Goal: Task Accomplishment & Management: Manage account settings

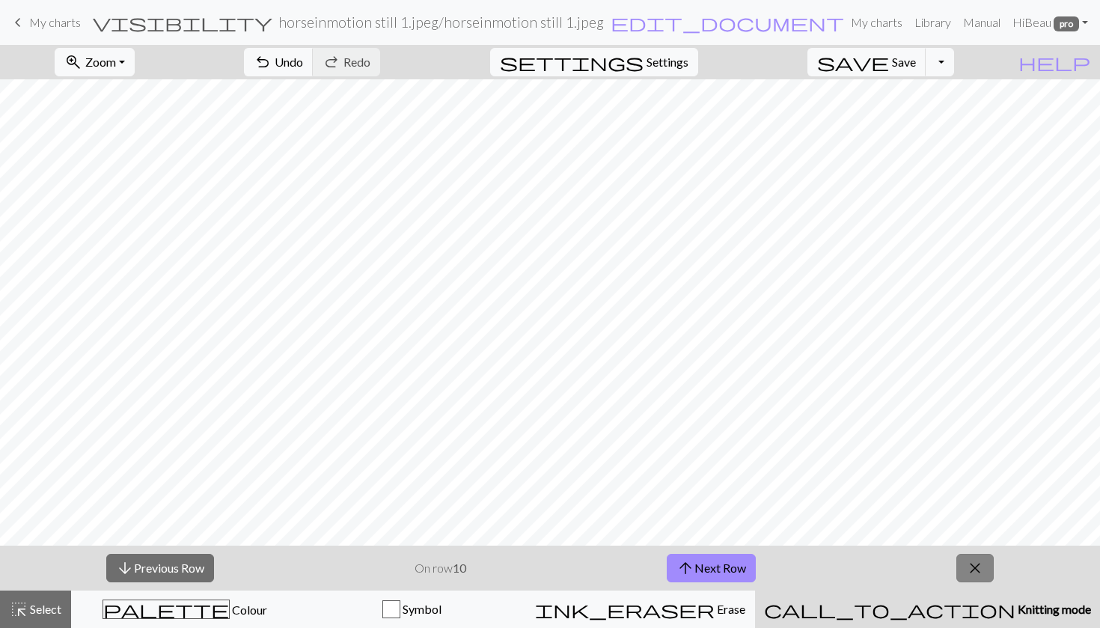
click at [977, 560] on span "close" at bounding box center [975, 568] width 18 height 21
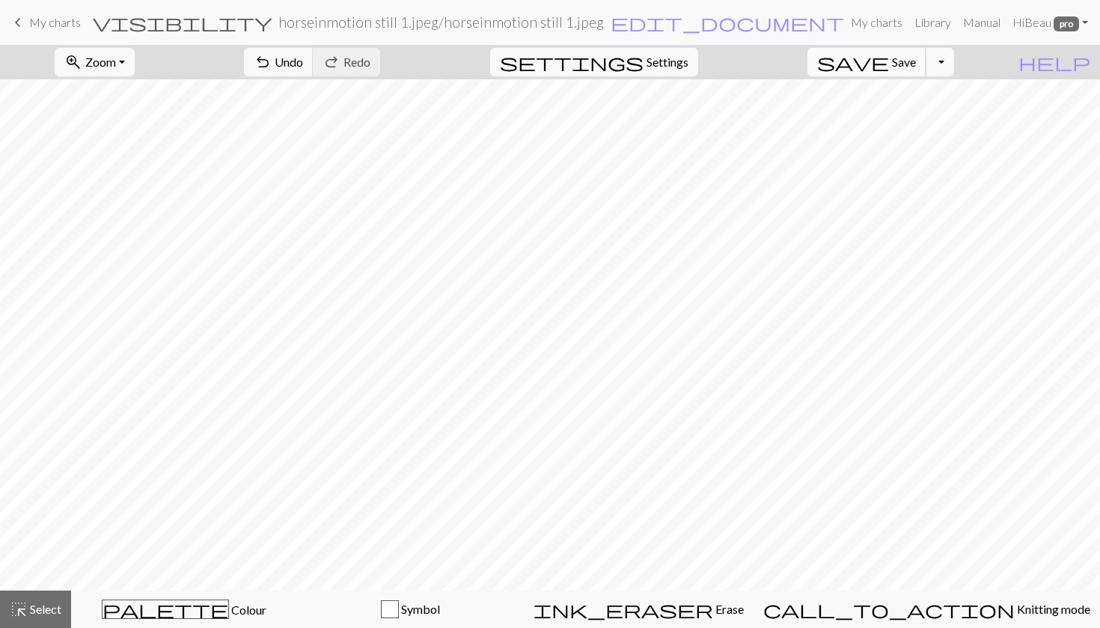
click at [889, 63] on span "save" at bounding box center [853, 62] width 72 height 21
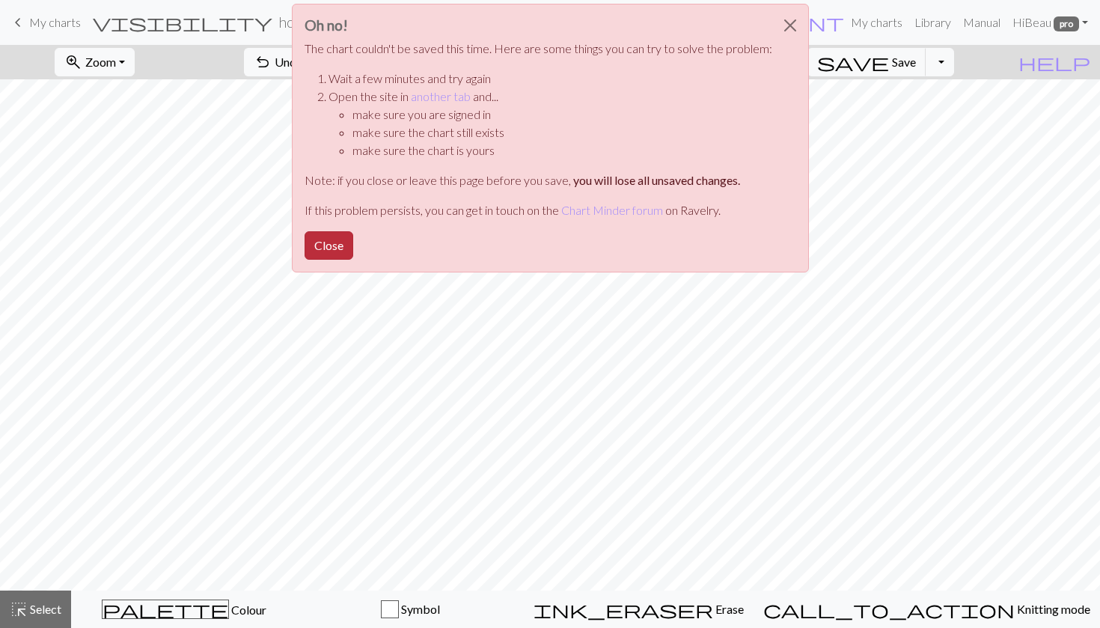
click at [339, 251] on button "Close" at bounding box center [329, 245] width 49 height 28
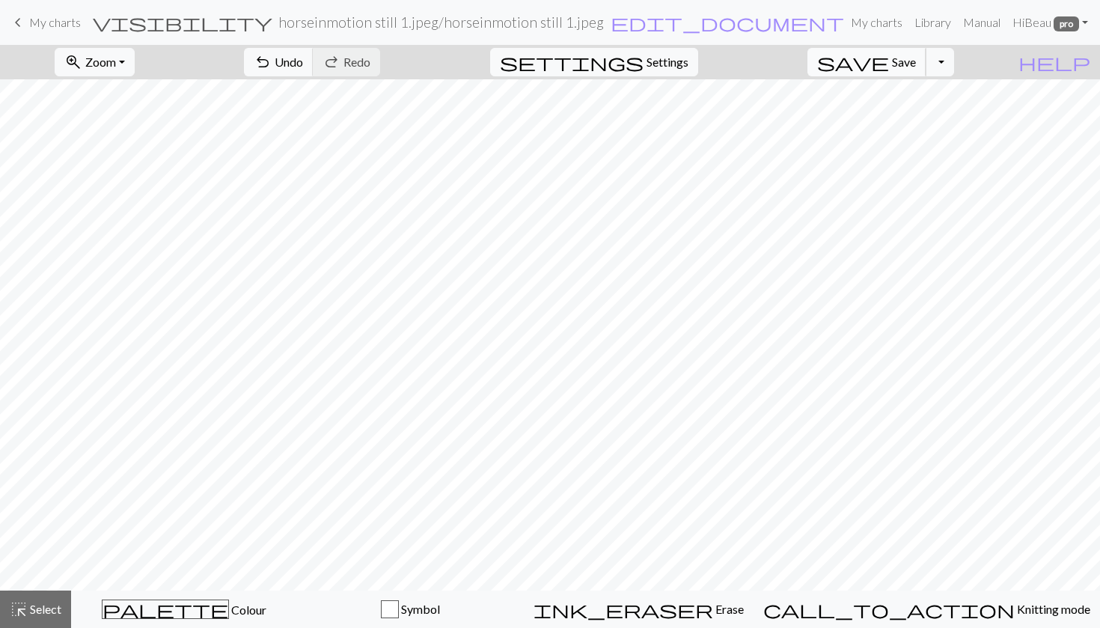
click at [926, 70] on button "save Save Save" at bounding box center [867, 62] width 119 height 28
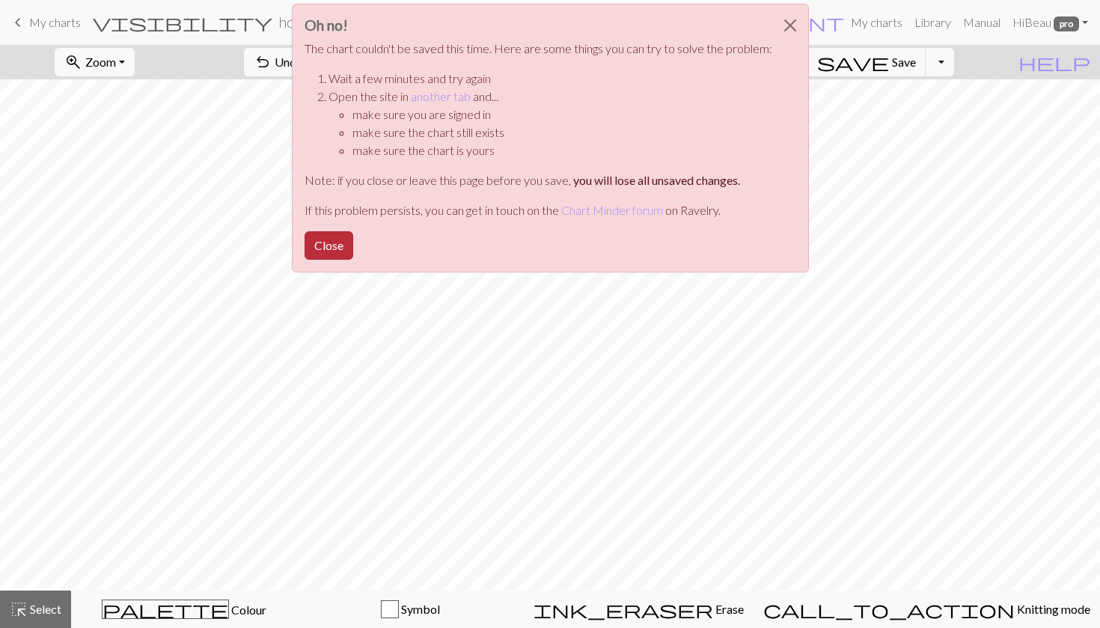
click at [338, 248] on button "Close" at bounding box center [329, 245] width 49 height 28
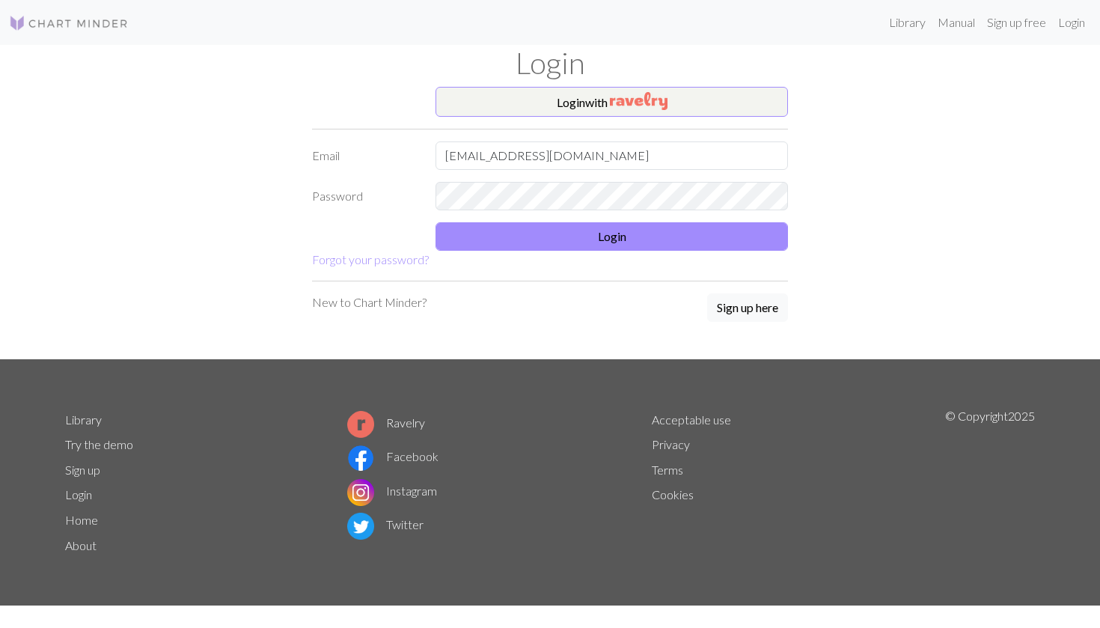
type input "xiongbd14@gmail.com"
click at [498, 239] on button "Login" at bounding box center [612, 236] width 353 height 28
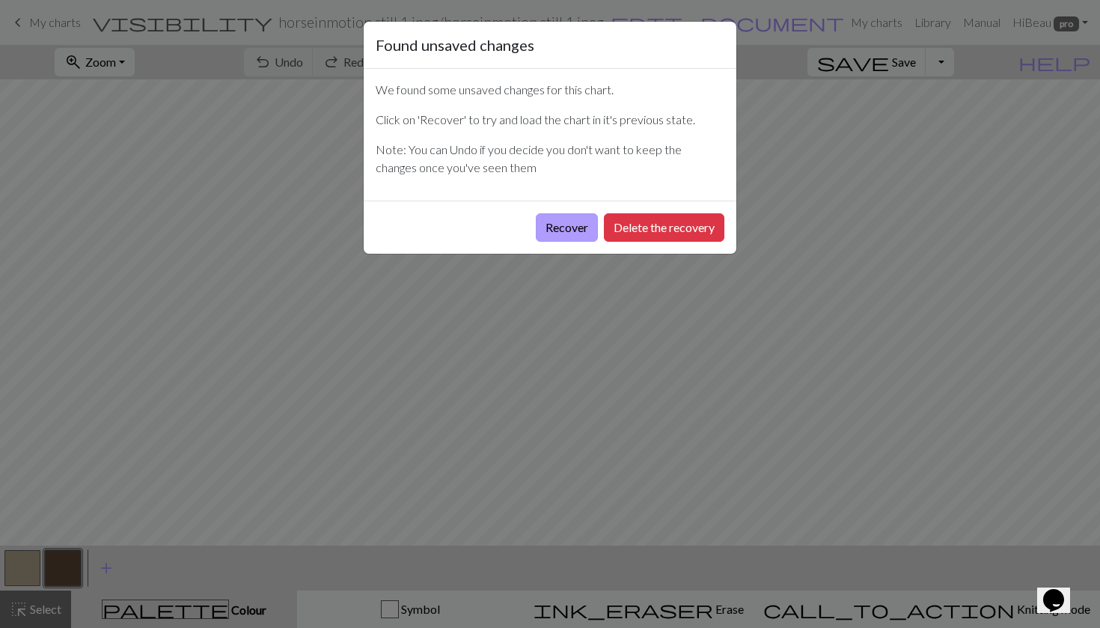
click at [573, 234] on button "Recover" at bounding box center [567, 227] width 62 height 28
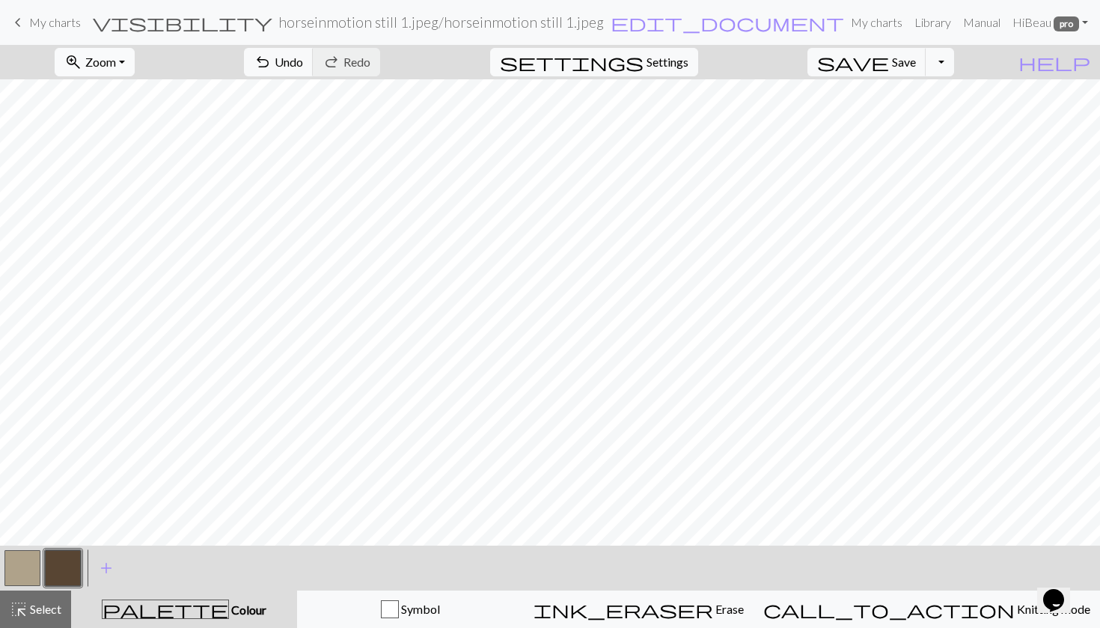
click at [116, 66] on span "Zoom" at bounding box center [100, 62] width 31 height 14
click at [122, 93] on button "Fit all" at bounding box center [114, 95] width 118 height 24
click at [889, 58] on span "save" at bounding box center [853, 62] width 72 height 21
click at [32, 27] on span "My charts" at bounding box center [55, 22] width 52 height 14
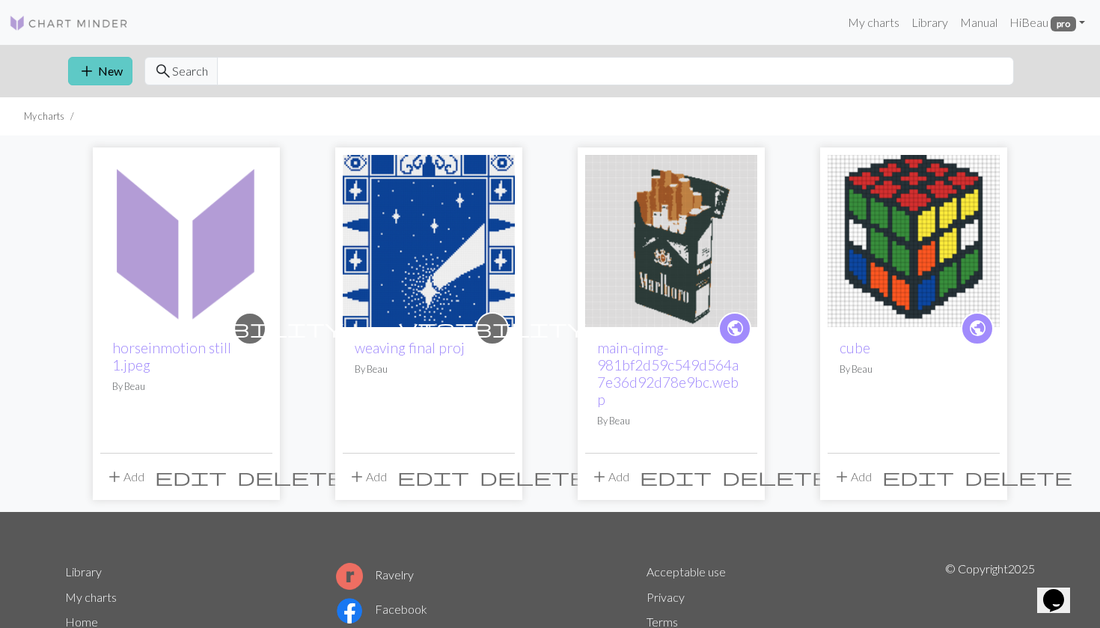
click at [80, 68] on span "add" at bounding box center [87, 71] width 18 height 21
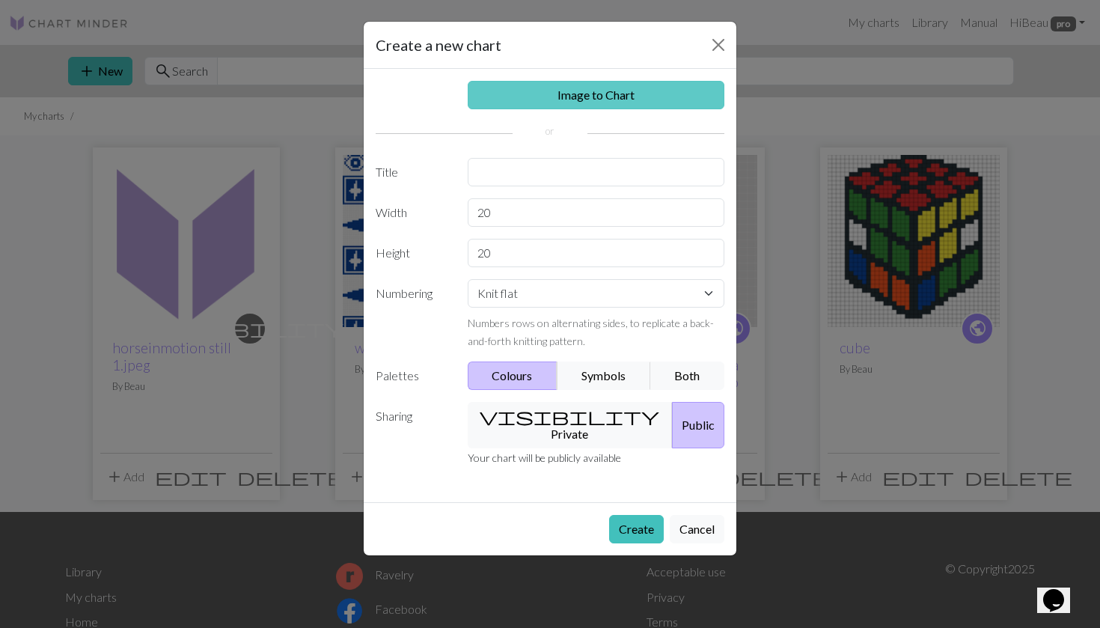
click at [546, 106] on link "Image to Chart" at bounding box center [596, 95] width 257 height 28
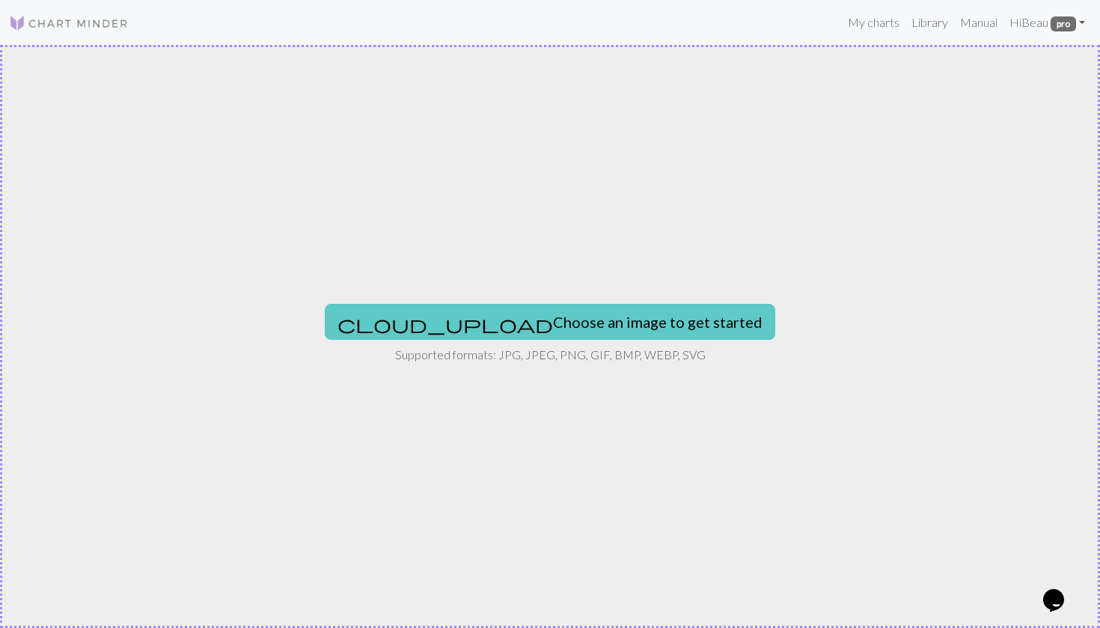
click at [517, 316] on button "cloud_upload Choose an image to get started" at bounding box center [550, 322] width 451 height 36
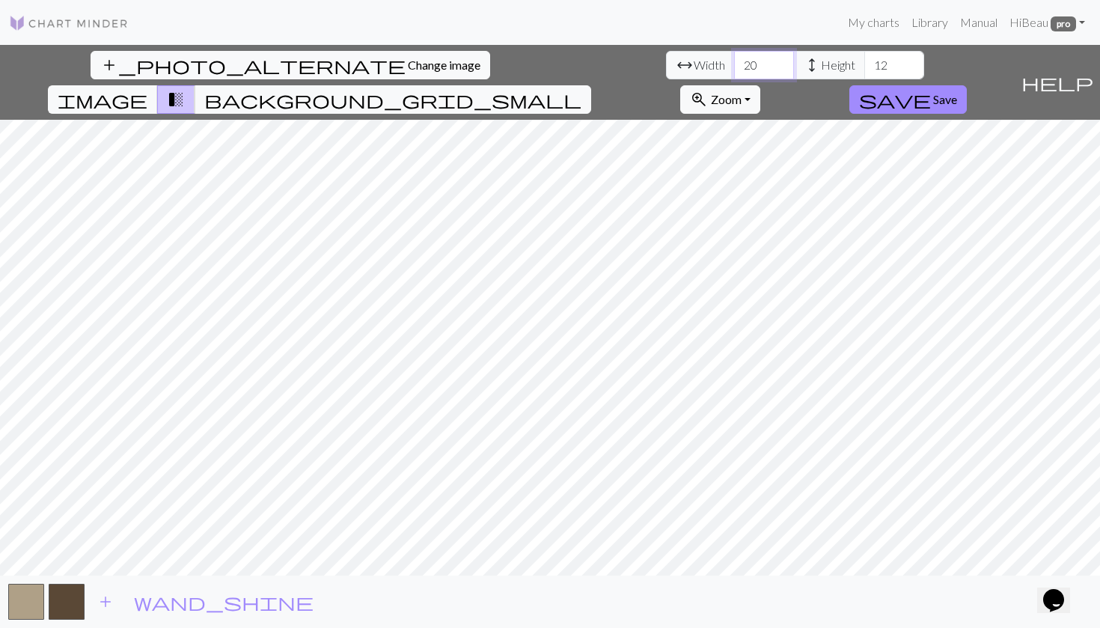
click at [734, 64] on input "20" at bounding box center [764, 65] width 60 height 28
type input "2"
type input "43"
click at [864, 62] on input "12" at bounding box center [894, 65] width 60 height 28
type input "1"
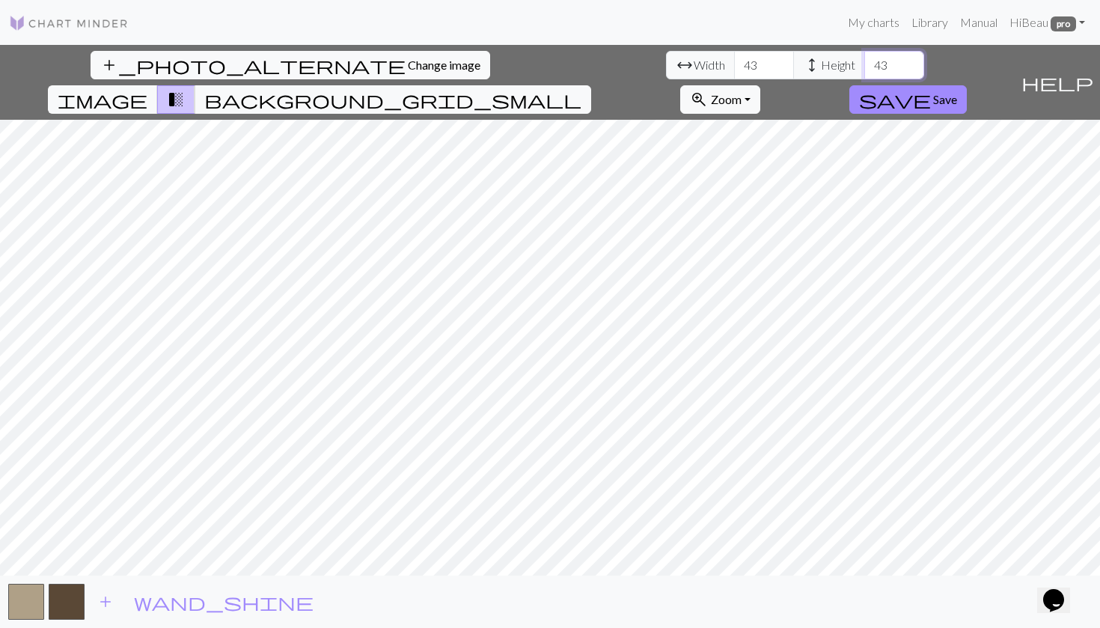
type input "4"
type input "50"
click at [734, 71] on input "43" at bounding box center [764, 65] width 60 height 28
type input "4"
type input "50"
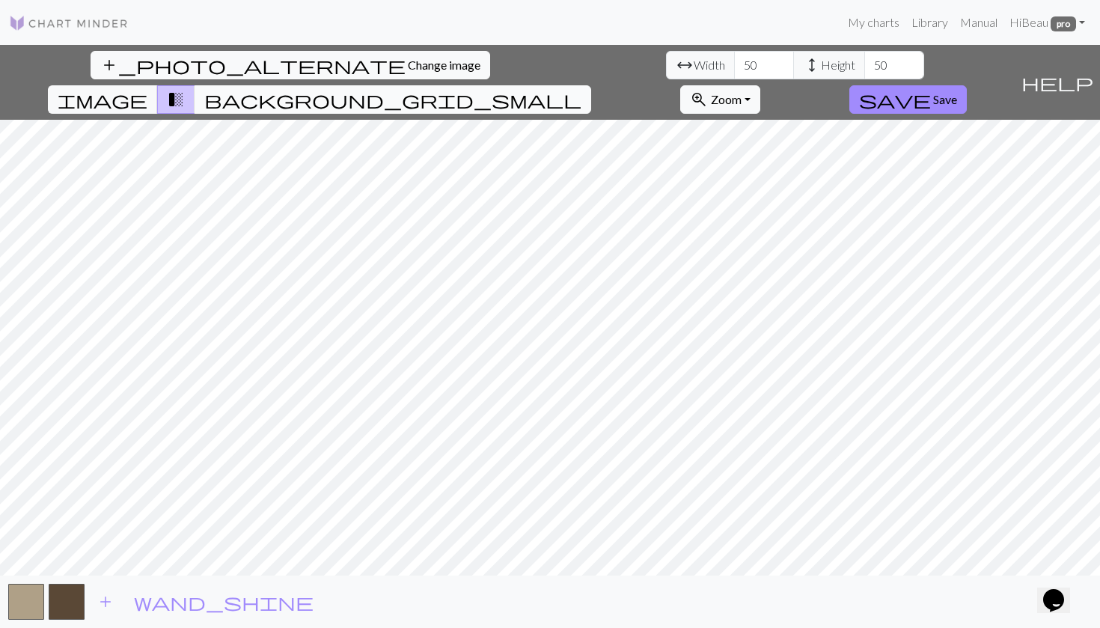
click at [582, 89] on span "background_grid_small" at bounding box center [392, 99] width 377 height 21
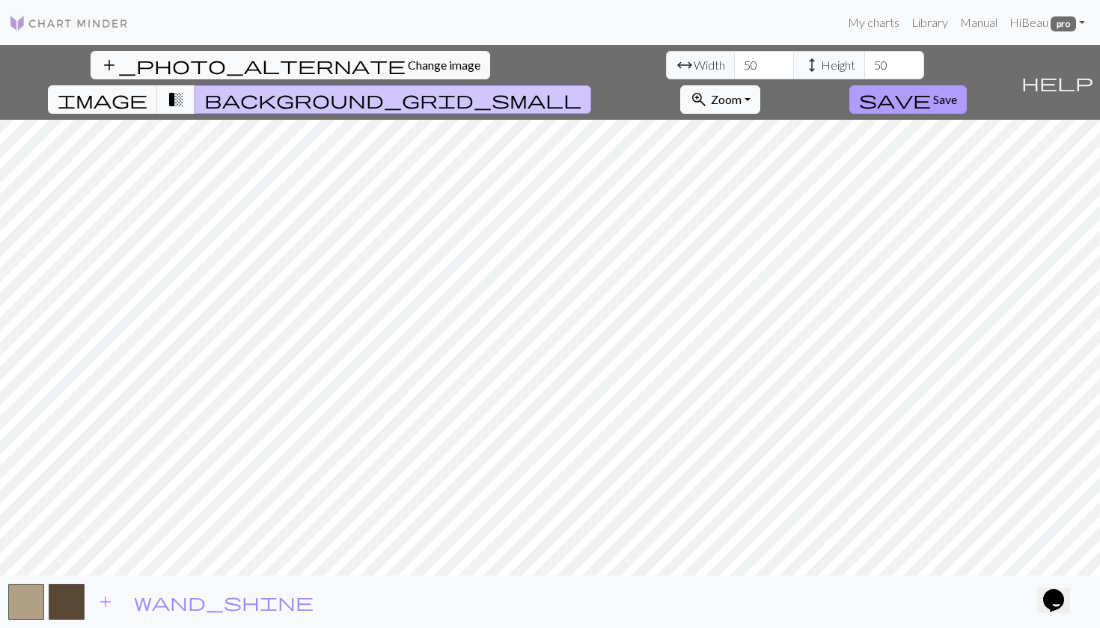
click at [931, 89] on span "save" at bounding box center [895, 99] width 72 height 21
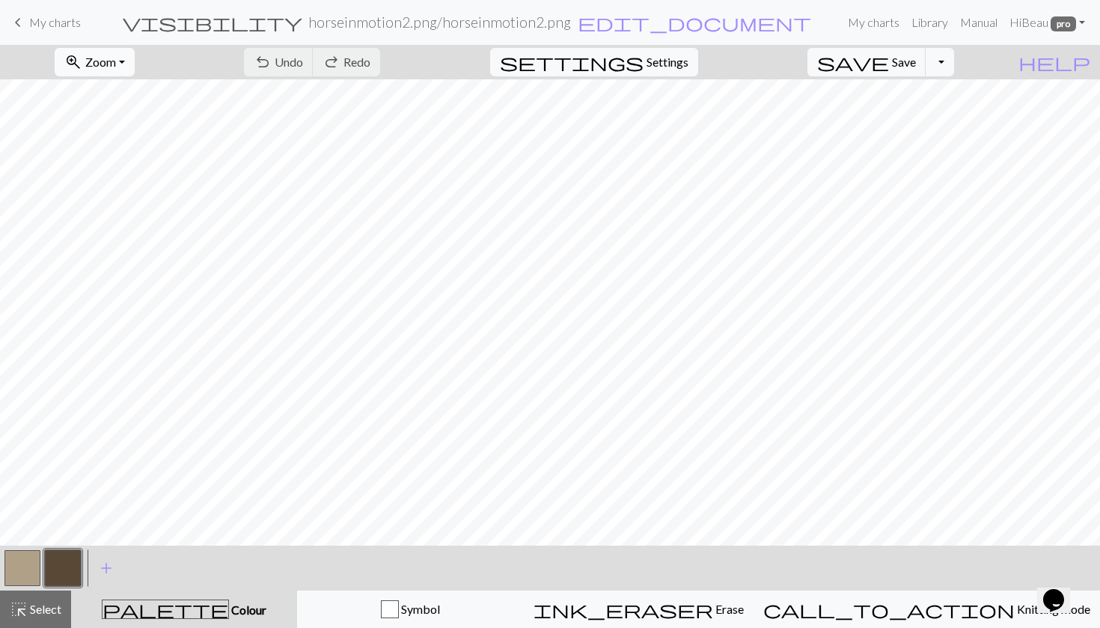
click at [116, 67] on span "Zoom" at bounding box center [100, 62] width 31 height 14
click at [132, 88] on button "Fit all" at bounding box center [114, 95] width 118 height 24
click at [25, 566] on button "button" at bounding box center [22, 568] width 36 height 36
click at [60, 564] on button "button" at bounding box center [63, 568] width 36 height 36
click at [23, 574] on button "button" at bounding box center [22, 568] width 36 height 36
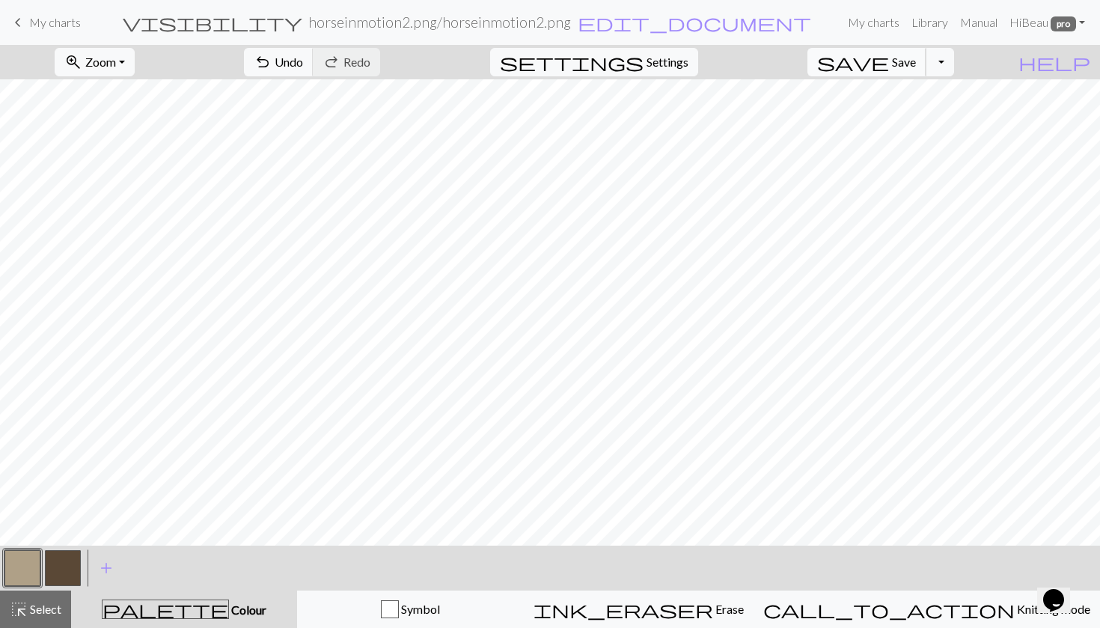
click at [915, 60] on button "save Save Save" at bounding box center [867, 62] width 119 height 28
click at [665, 58] on div "Chart saved" at bounding box center [550, 29] width 1100 height 59
click at [644, 71] on span "settings" at bounding box center [572, 62] width 144 height 21
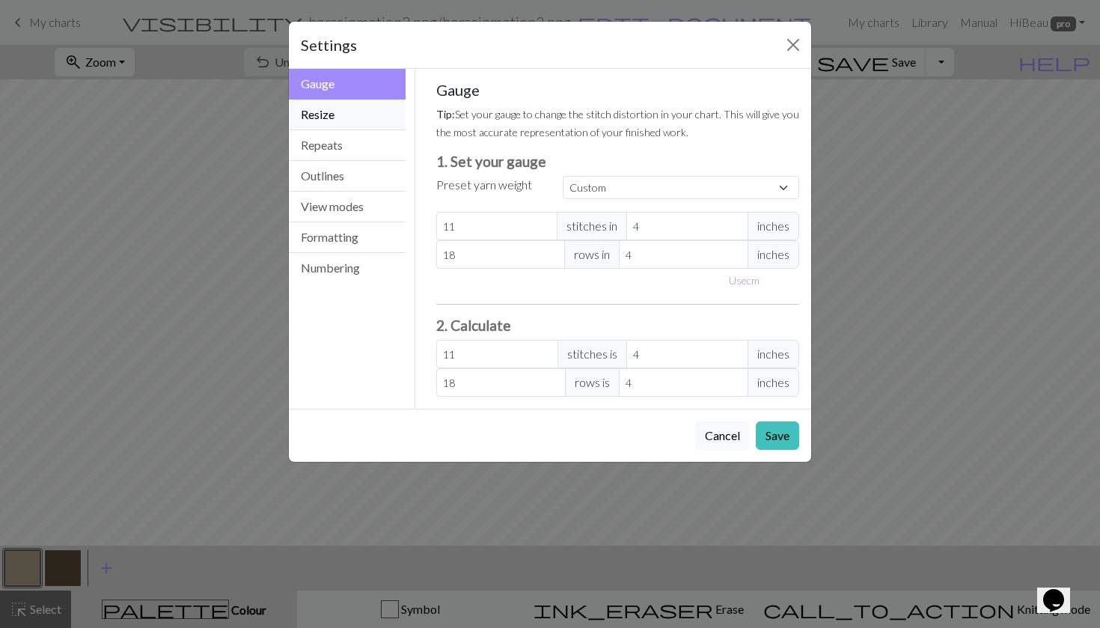
click at [341, 121] on button "Resize" at bounding box center [347, 115] width 117 height 31
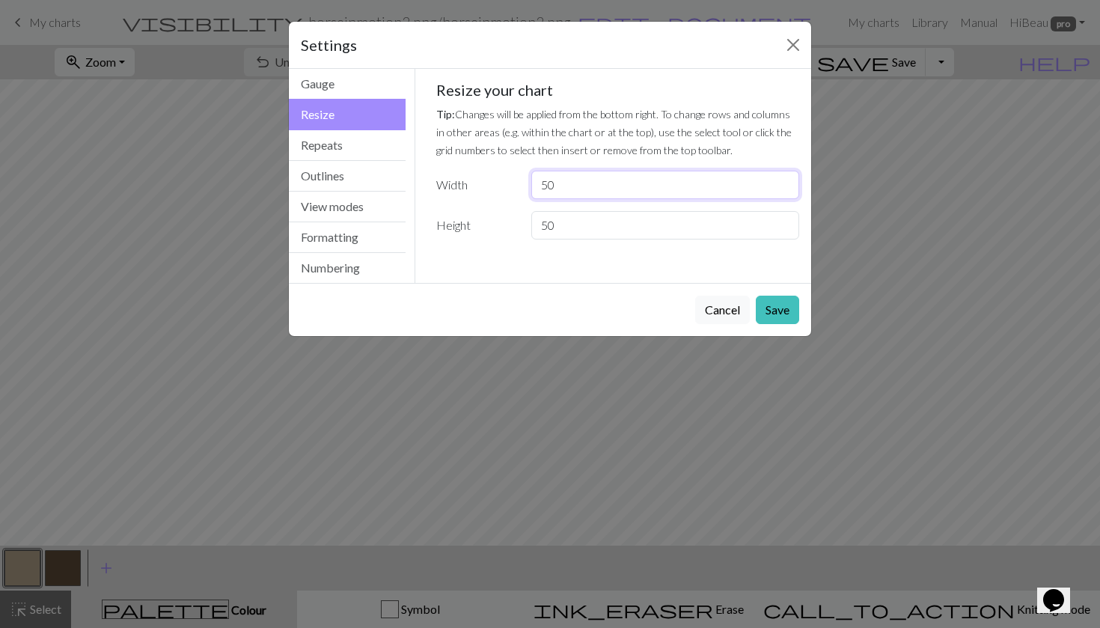
click at [591, 184] on input "50" at bounding box center [665, 185] width 268 height 28
type input "5"
type input "43"
click at [599, 224] on input "50" at bounding box center [665, 225] width 268 height 28
type input "5"
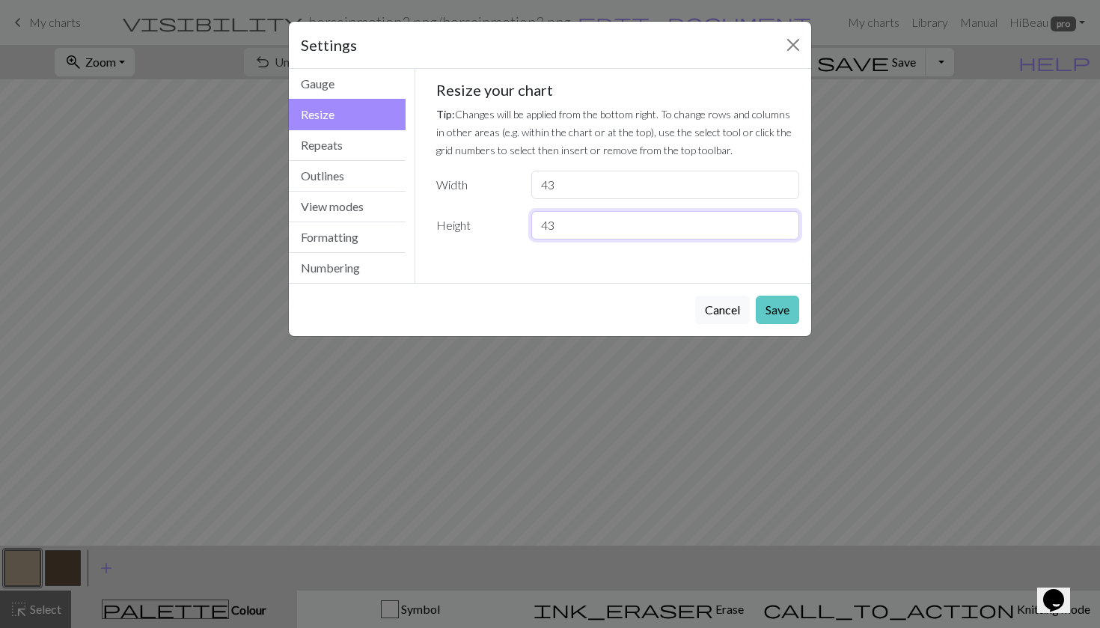
type input "43"
click at [772, 308] on button "Save" at bounding box center [777, 310] width 43 height 28
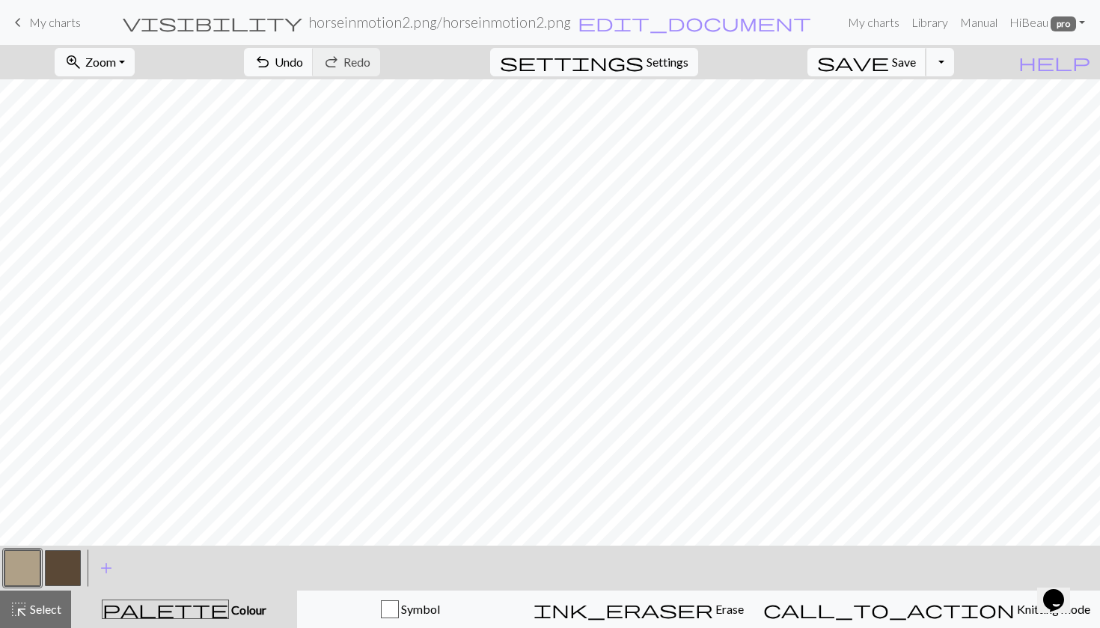
click at [889, 61] on span "save" at bounding box center [853, 62] width 72 height 21
click at [889, 58] on span "save" at bounding box center [853, 62] width 72 height 21
click at [23, 22] on div "Chart saved" at bounding box center [550, 29] width 1100 height 59
click at [18, 23] on span "keyboard_arrow_left" at bounding box center [18, 22] width 18 height 21
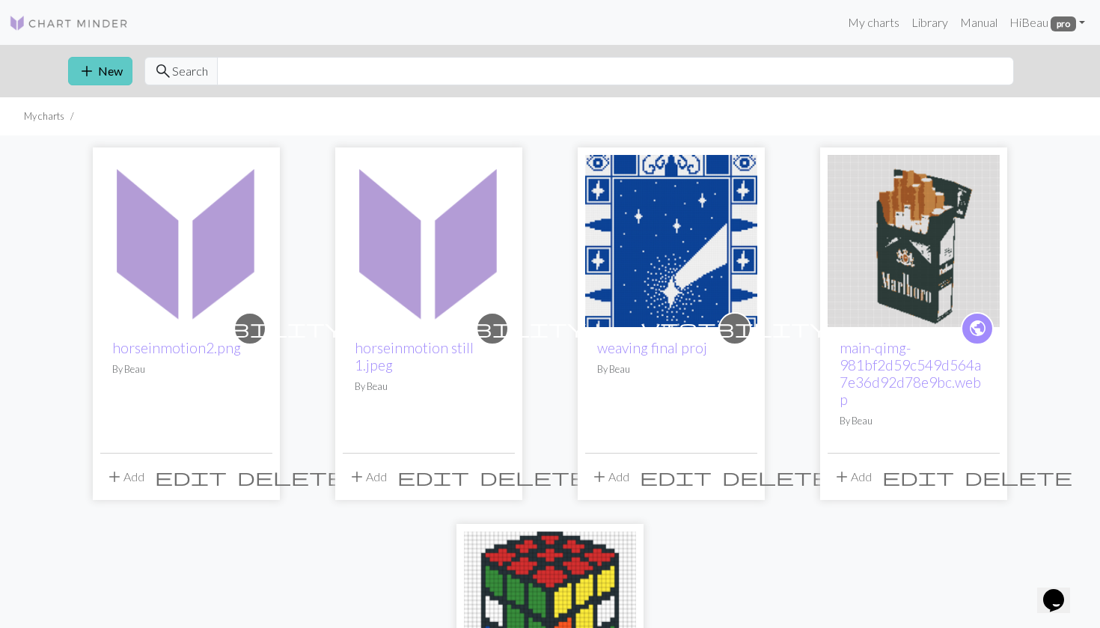
click at [91, 76] on span "add" at bounding box center [87, 71] width 18 height 21
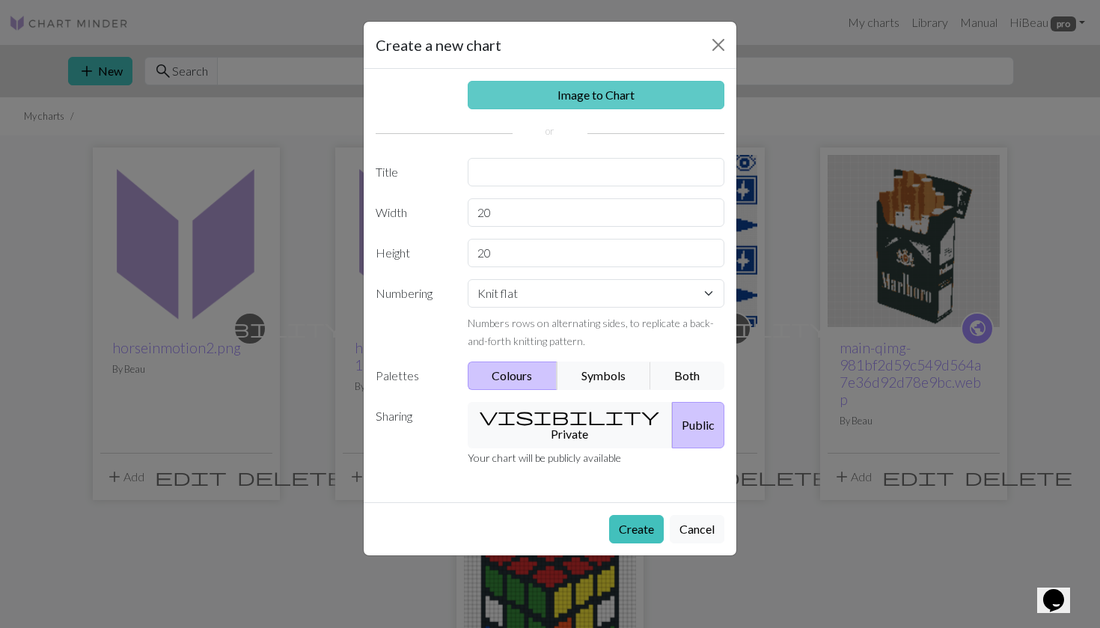
click at [561, 91] on link "Image to Chart" at bounding box center [596, 95] width 257 height 28
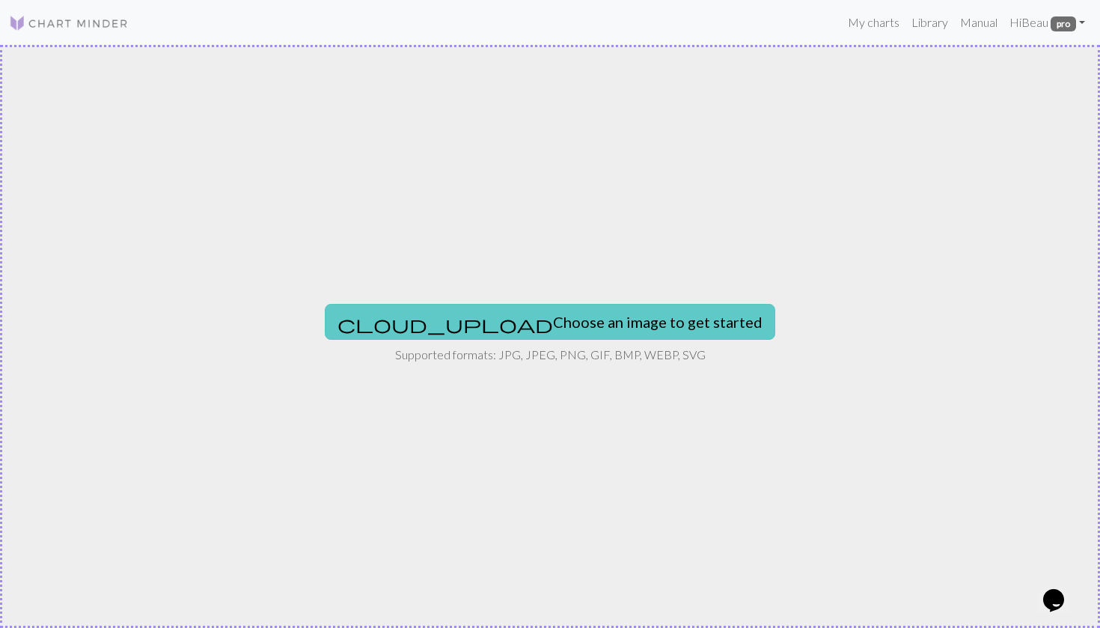
click at [478, 326] on button "cloud_upload Choose an image to get started" at bounding box center [550, 322] width 451 height 36
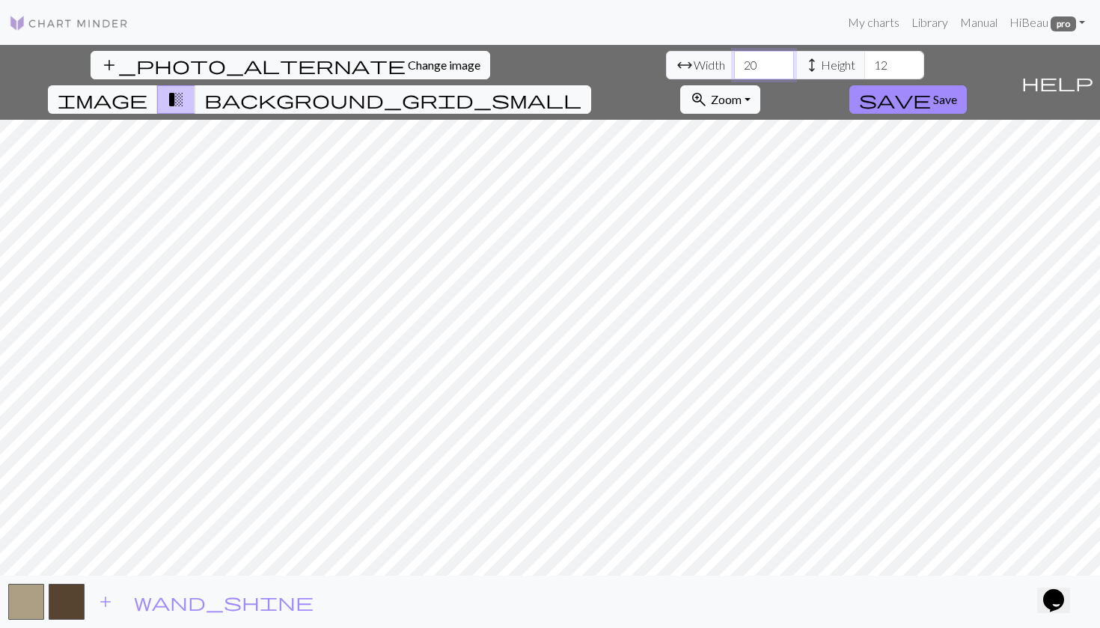
click at [734, 71] on input "20" at bounding box center [764, 65] width 60 height 28
type input "2"
type input "50"
click at [864, 64] on input "12" at bounding box center [894, 65] width 60 height 28
type input "1"
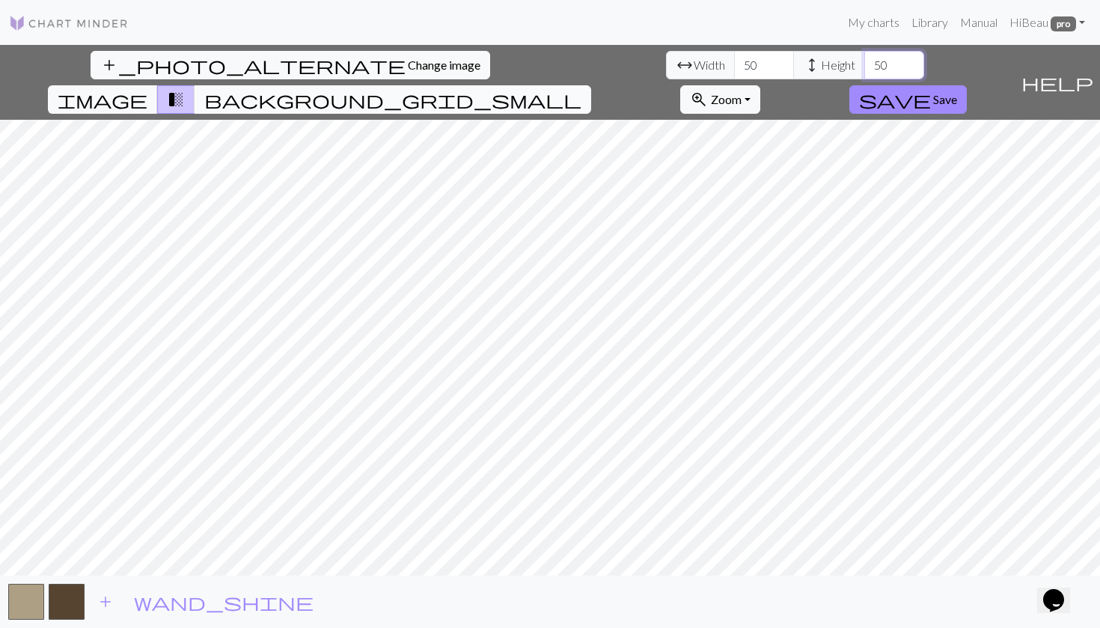
type input "50"
click at [582, 89] on span "background_grid_small" at bounding box center [392, 99] width 377 height 21
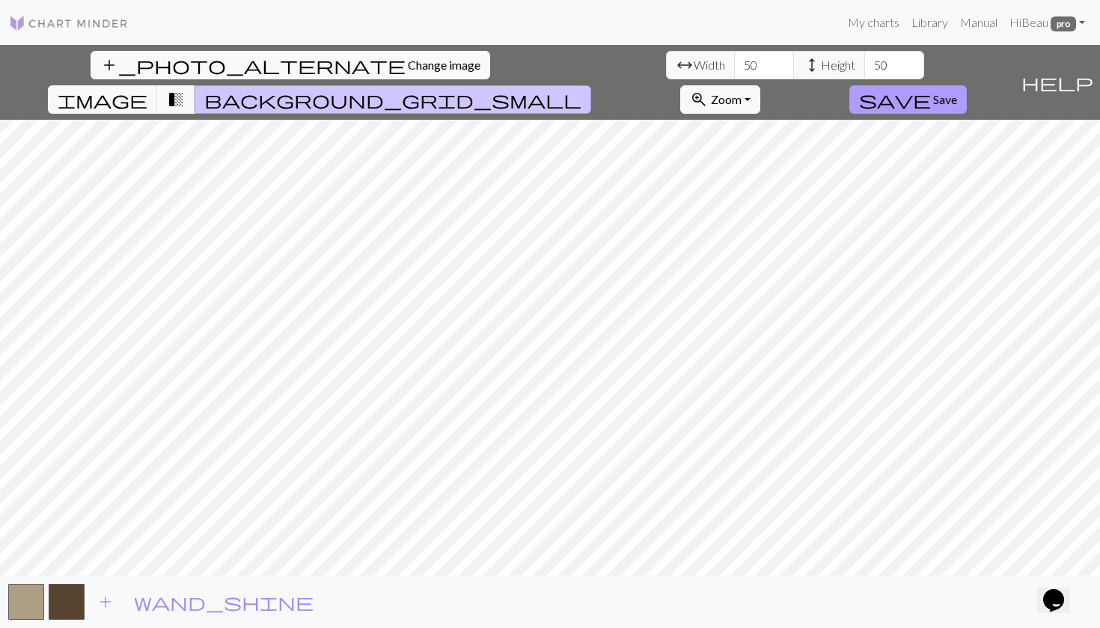
click at [931, 89] on span "save" at bounding box center [895, 99] width 72 height 21
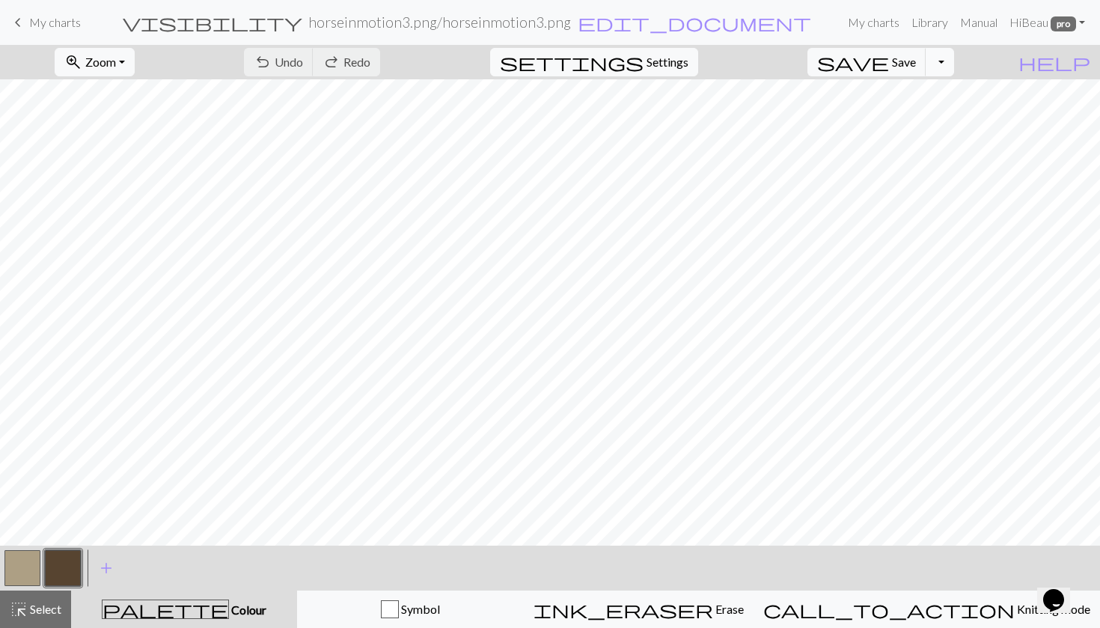
click at [954, 71] on button "Toggle Dropdown" at bounding box center [940, 62] width 28 height 28
click at [130, 69] on button "zoom_in Zoom Zoom" at bounding box center [95, 62] width 80 height 28
click at [136, 96] on button "Fit all" at bounding box center [114, 95] width 118 height 24
click at [16, 562] on button "button" at bounding box center [22, 568] width 36 height 36
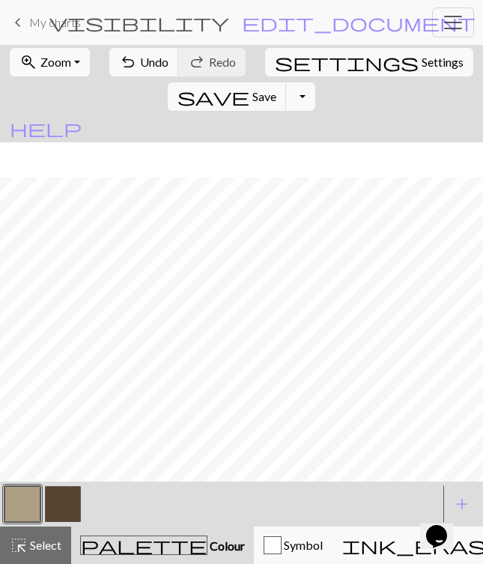
scroll to position [39, 162]
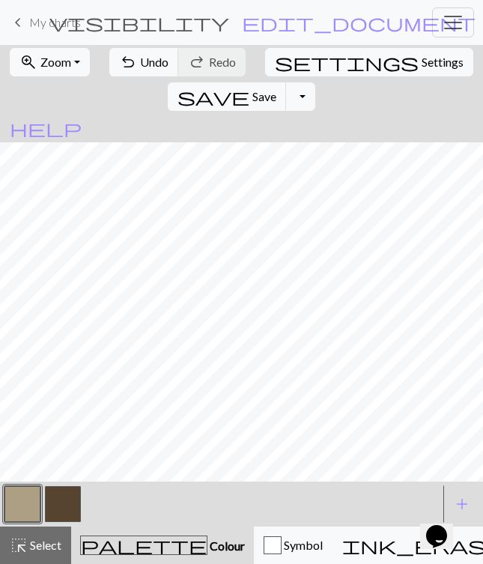
click at [56, 500] on button "button" at bounding box center [63, 504] width 36 height 36
click at [22, 508] on button "button" at bounding box center [22, 504] width 36 height 36
click at [64, 498] on button "button" at bounding box center [63, 504] width 36 height 36
click at [28, 498] on button "button" at bounding box center [22, 504] width 36 height 36
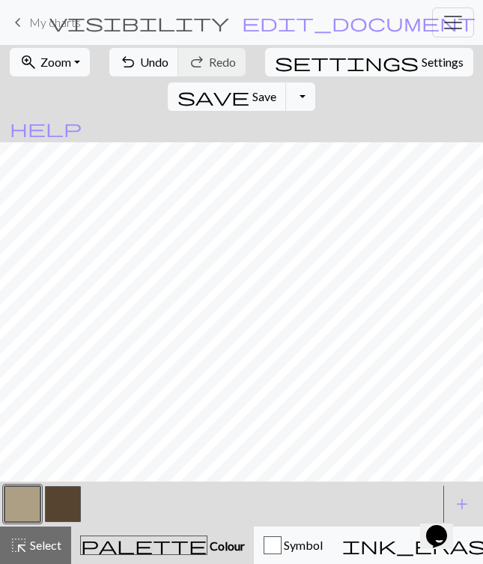
click at [74, 497] on button "button" at bounding box center [63, 504] width 36 height 36
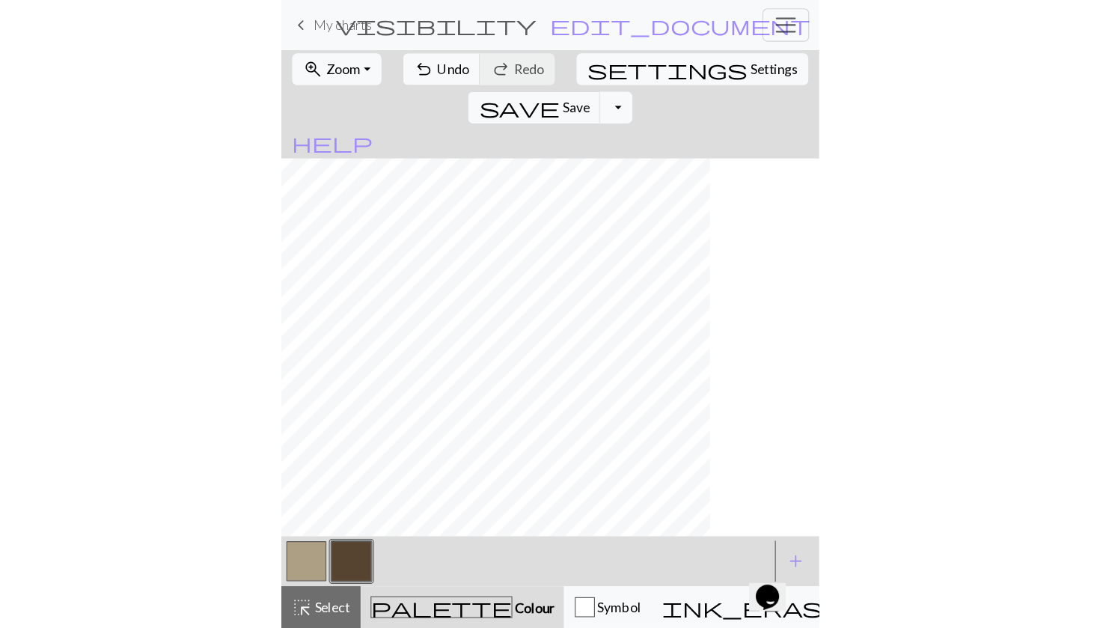
scroll to position [0, 0]
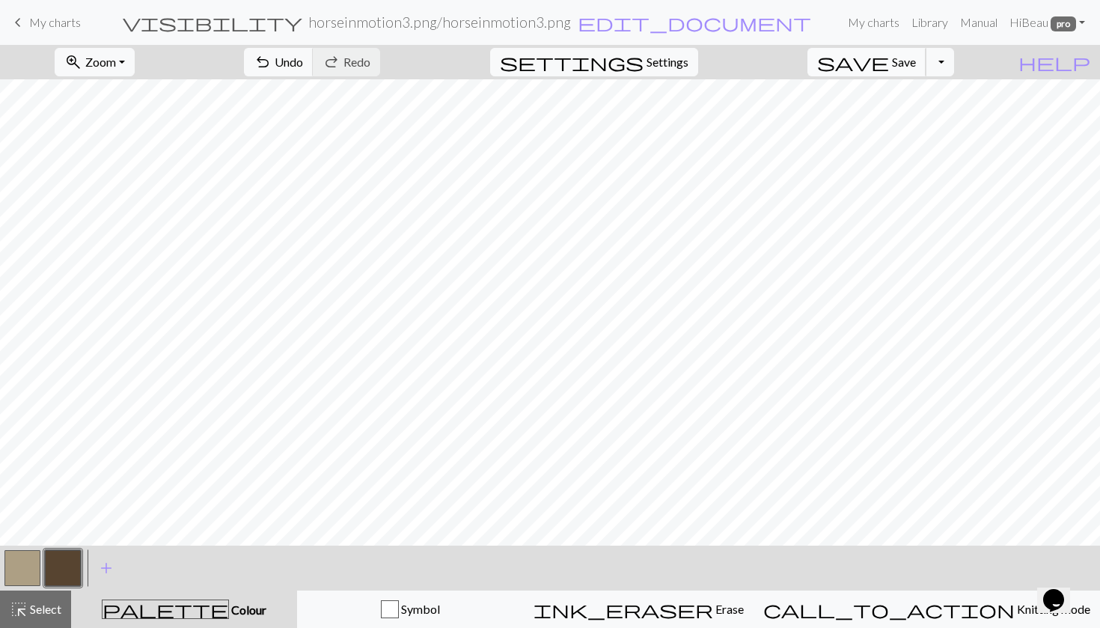
click at [889, 58] on span "save" at bounding box center [853, 62] width 72 height 21
click at [689, 67] on span "Settings" at bounding box center [668, 62] width 42 height 18
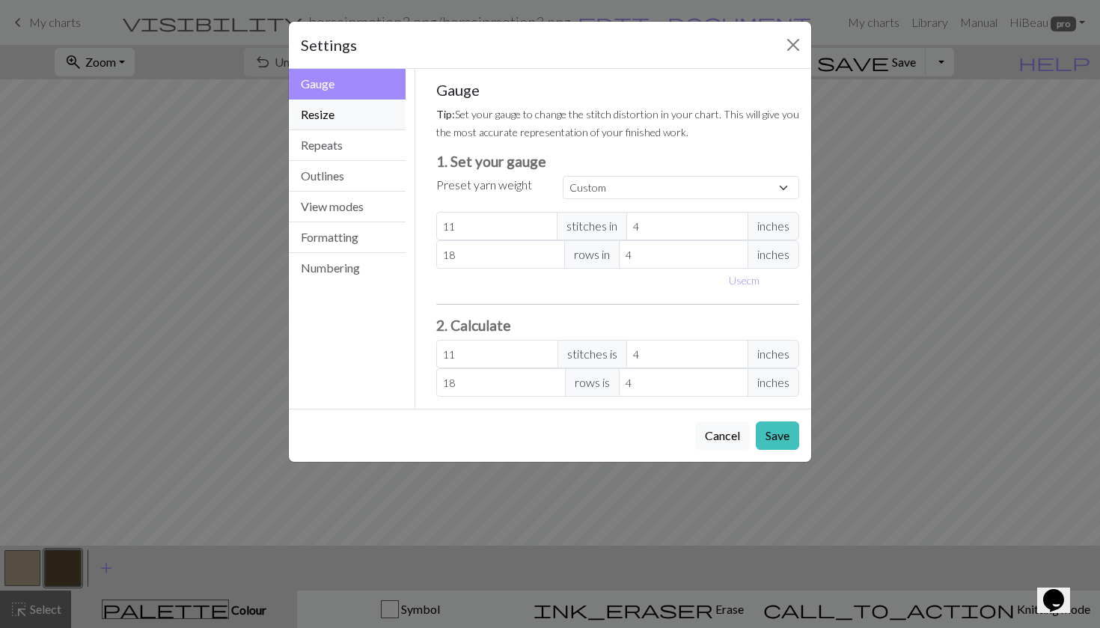
click at [335, 119] on button "Resize" at bounding box center [347, 115] width 117 height 31
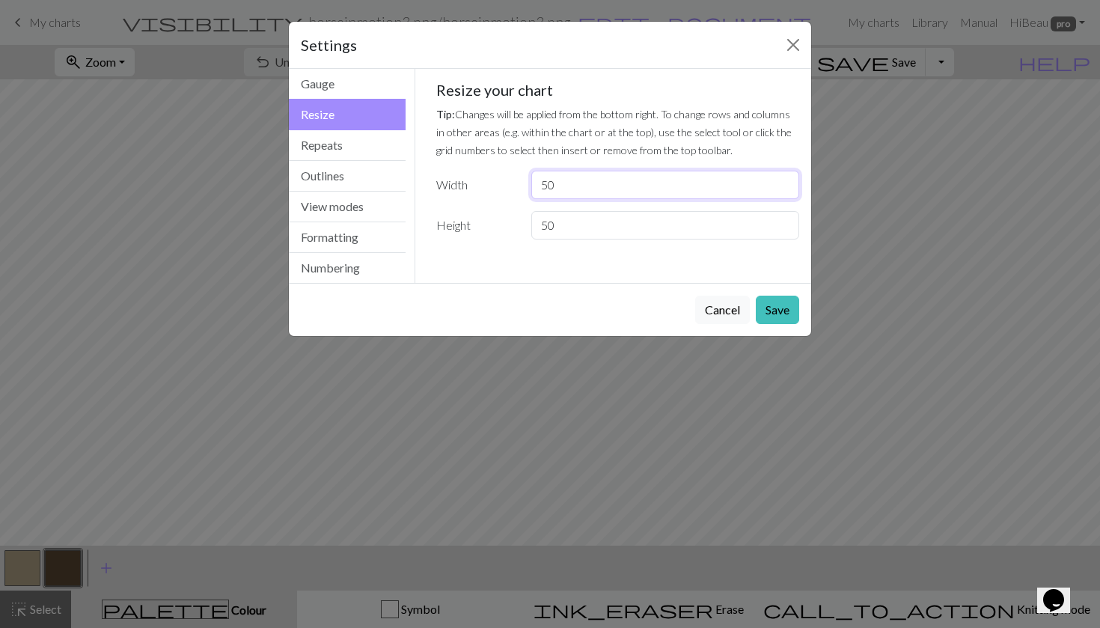
click at [572, 184] on input "50" at bounding box center [665, 185] width 268 height 28
type input "5"
type input "43"
click at [578, 226] on input "50" at bounding box center [665, 225] width 268 height 28
type input "5"
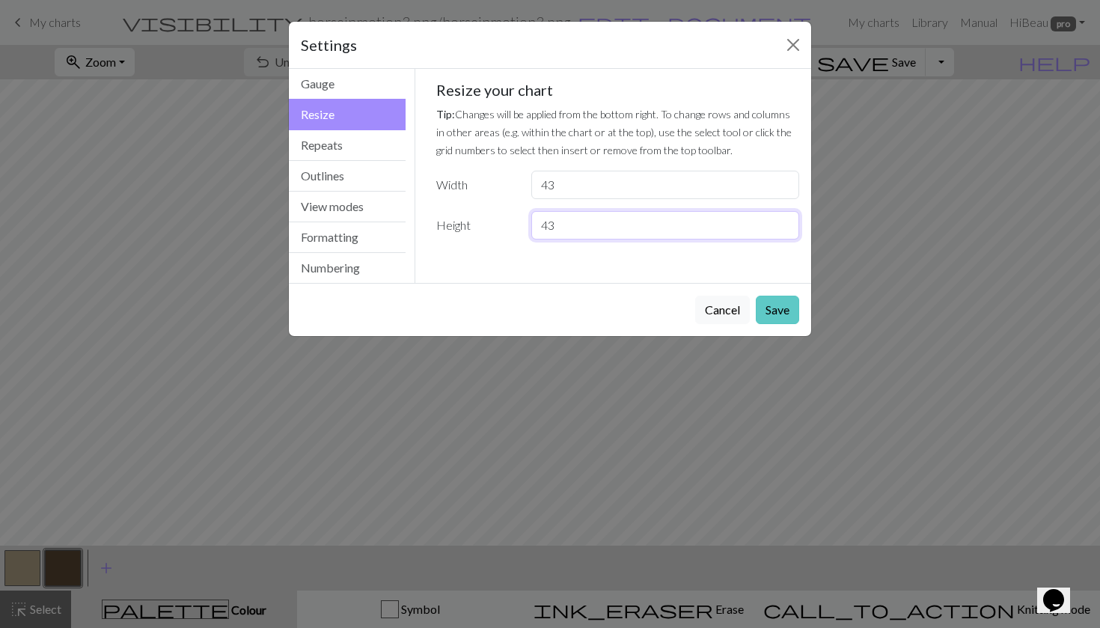
type input "43"
click at [773, 306] on button "Save" at bounding box center [777, 310] width 43 height 28
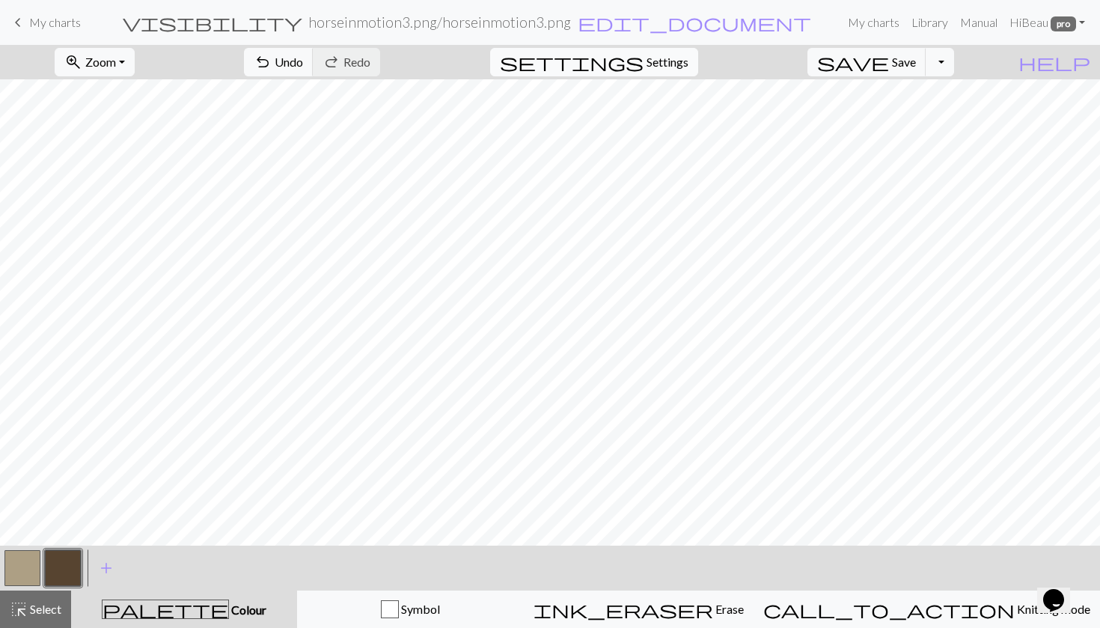
click at [677, 61] on span "Settings" at bounding box center [668, 62] width 42 height 18
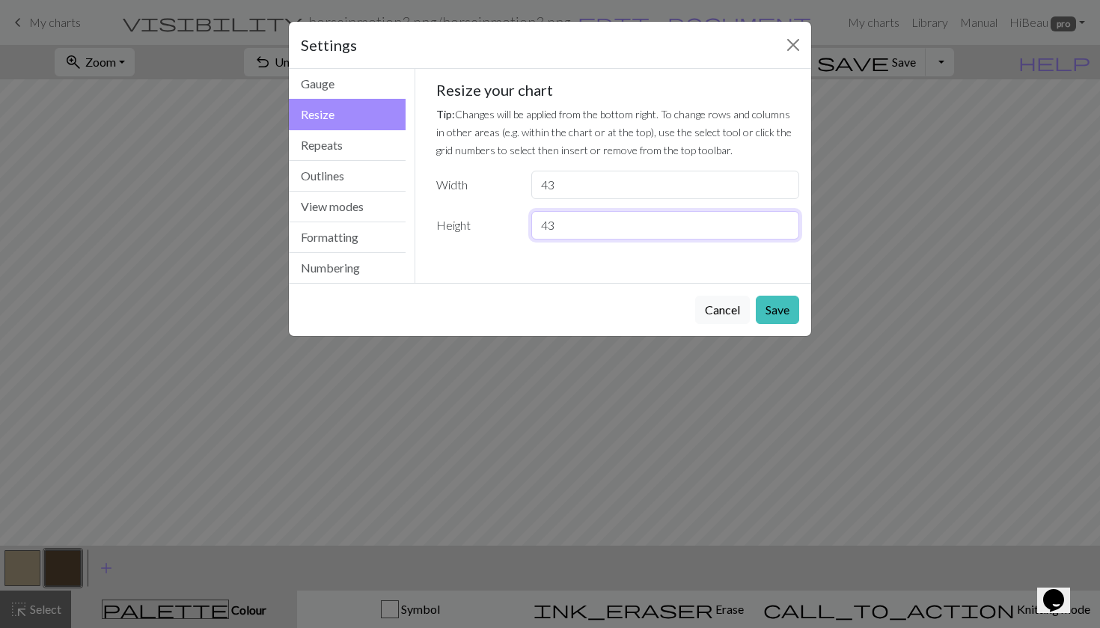
click at [593, 225] on input "43" at bounding box center [665, 225] width 268 height 28
type input "46"
click at [784, 302] on button "Save" at bounding box center [777, 310] width 43 height 28
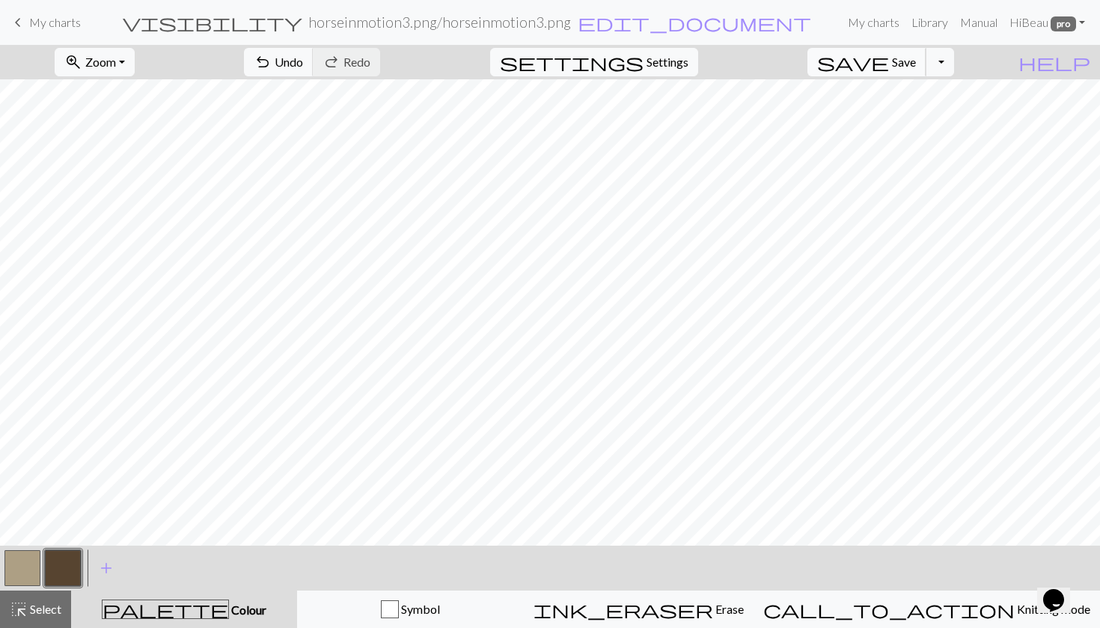
click at [915, 64] on span "Save" at bounding box center [904, 62] width 24 height 14
click at [889, 63] on span "save" at bounding box center [853, 62] width 72 height 21
click at [19, 21] on span "keyboard_arrow_left" at bounding box center [18, 22] width 18 height 21
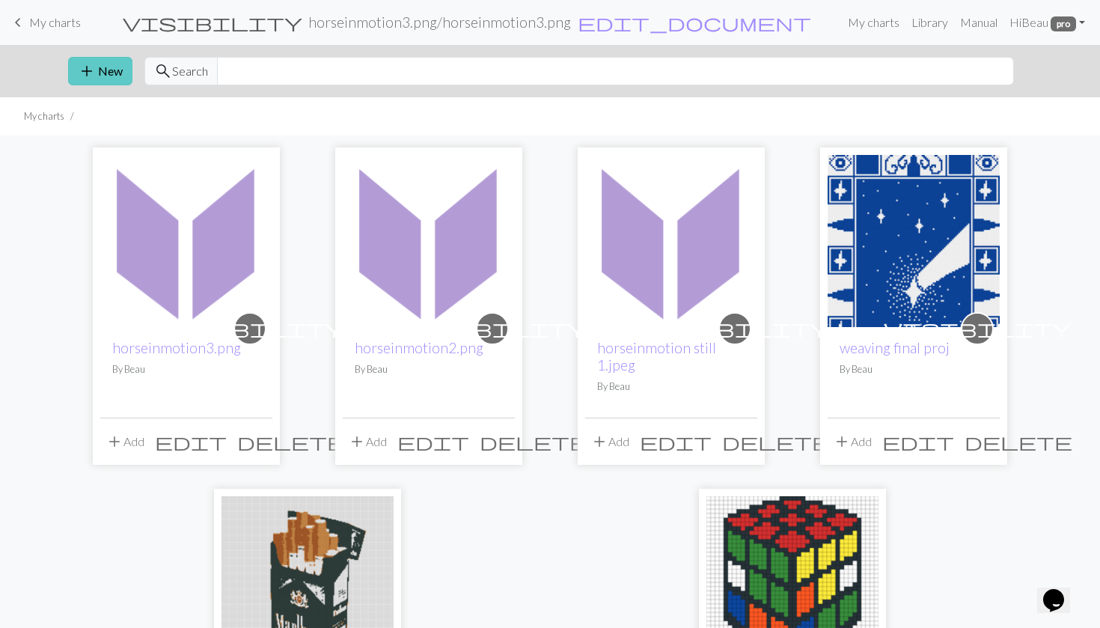
click at [91, 69] on span "add" at bounding box center [87, 71] width 18 height 21
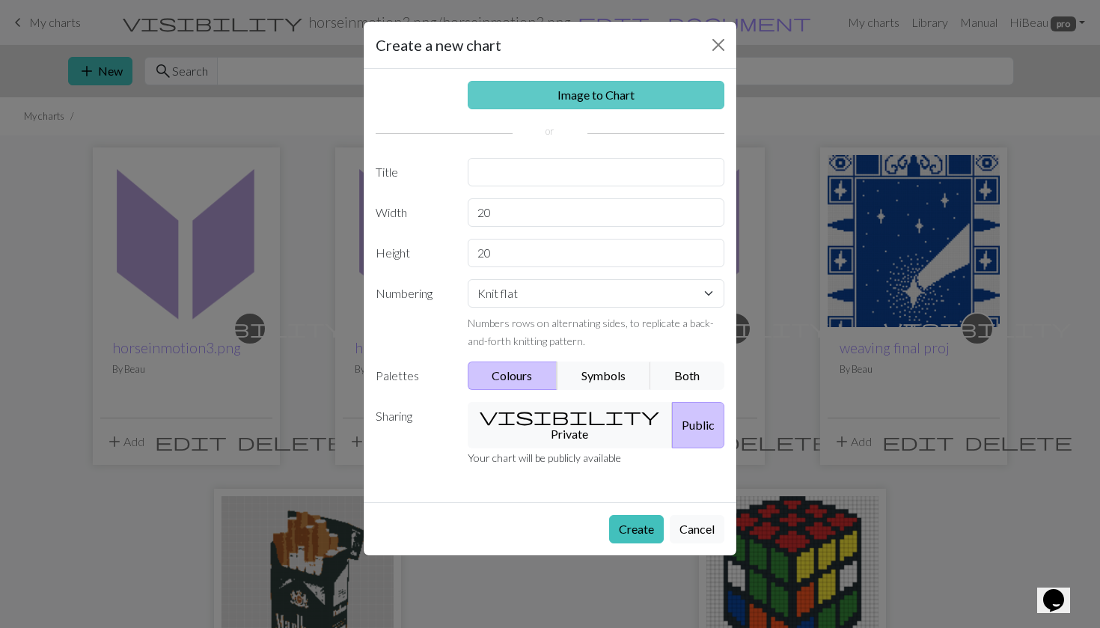
click at [583, 88] on link "Image to Chart" at bounding box center [596, 95] width 257 height 28
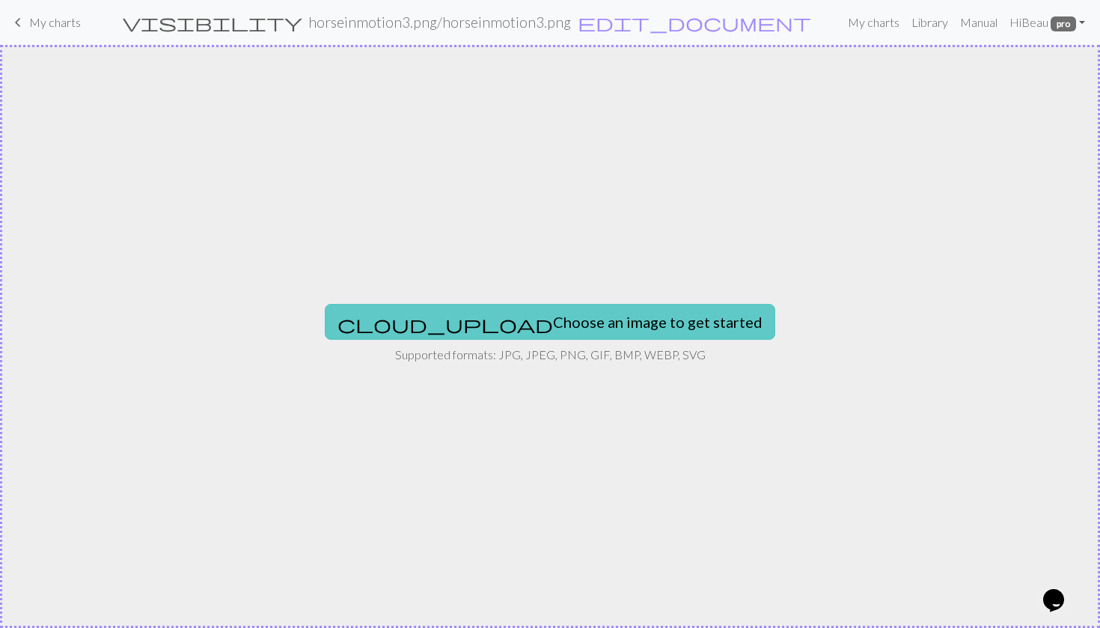
click at [486, 311] on button "cloud_upload Choose an image to get started" at bounding box center [550, 322] width 451 height 36
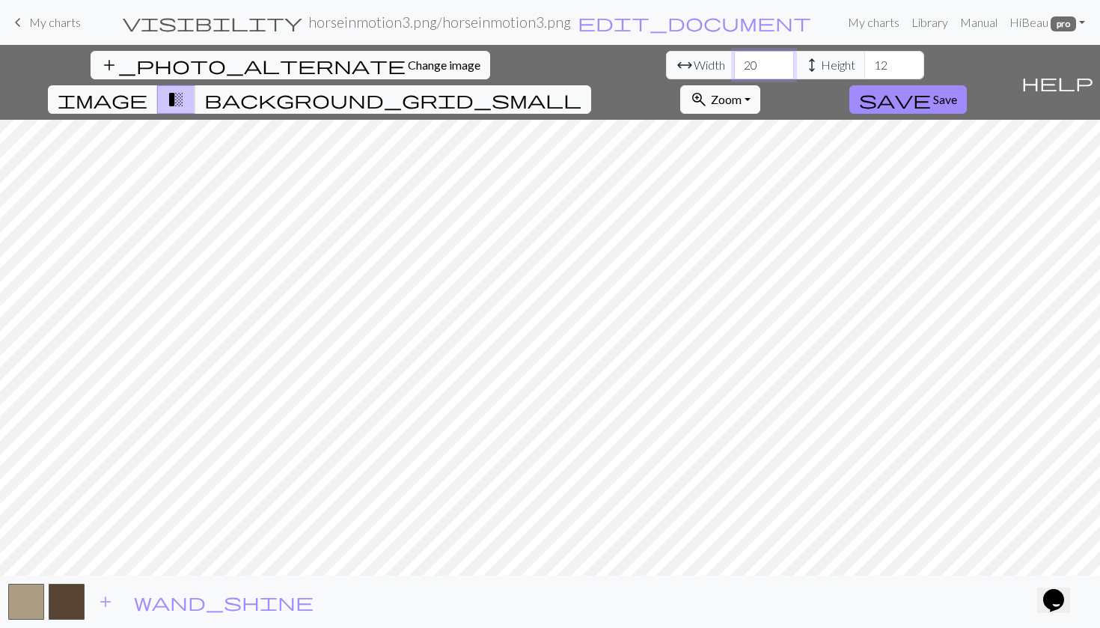
click at [734, 68] on input "20" at bounding box center [764, 65] width 60 height 28
type input "2"
type input "50"
click at [864, 65] on input "12" at bounding box center [894, 65] width 60 height 28
type input "1"
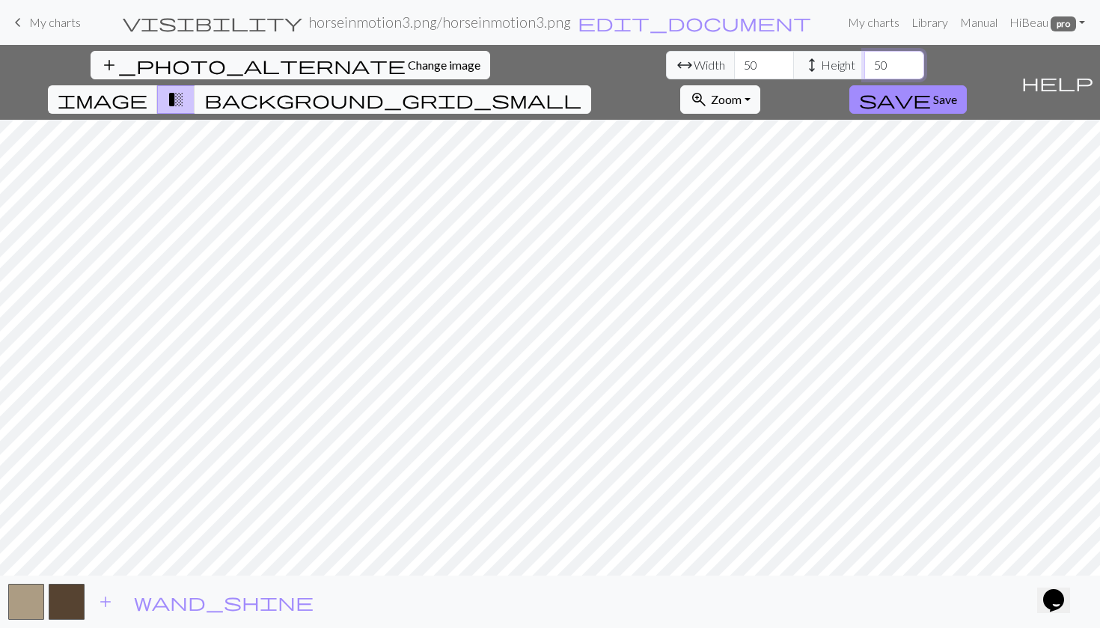
type input "50"
click at [582, 89] on span "background_grid_small" at bounding box center [392, 99] width 377 height 21
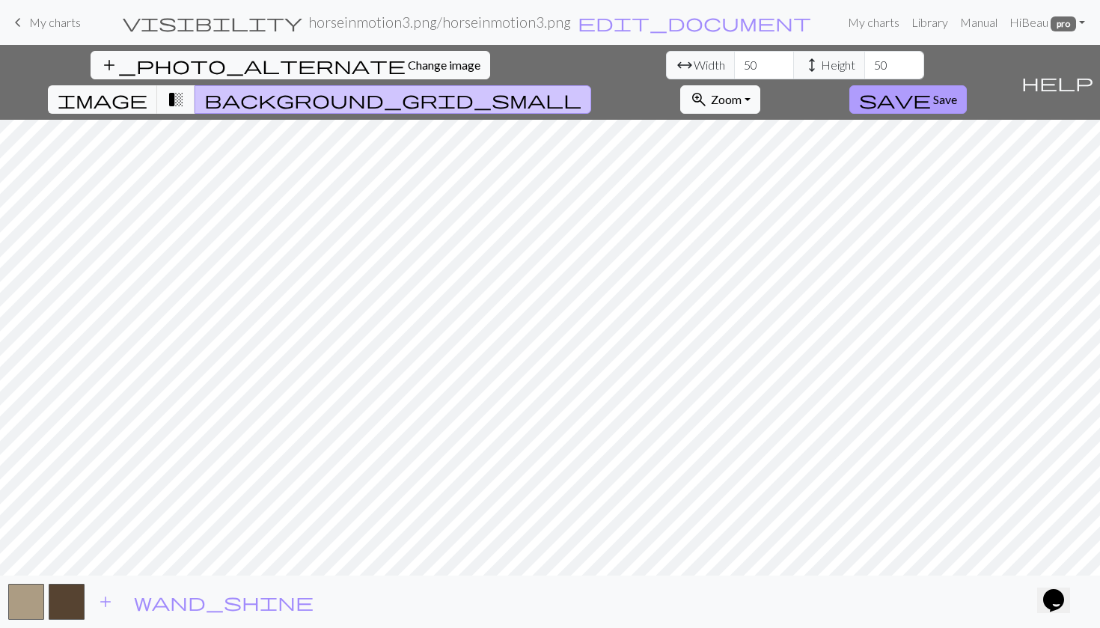
click at [931, 89] on span "save" at bounding box center [895, 99] width 72 height 21
click at [967, 85] on button "save Save" at bounding box center [908, 99] width 118 height 28
click at [931, 89] on span "save" at bounding box center [895, 99] width 72 height 21
click at [38, 602] on button "button" at bounding box center [26, 602] width 36 height 36
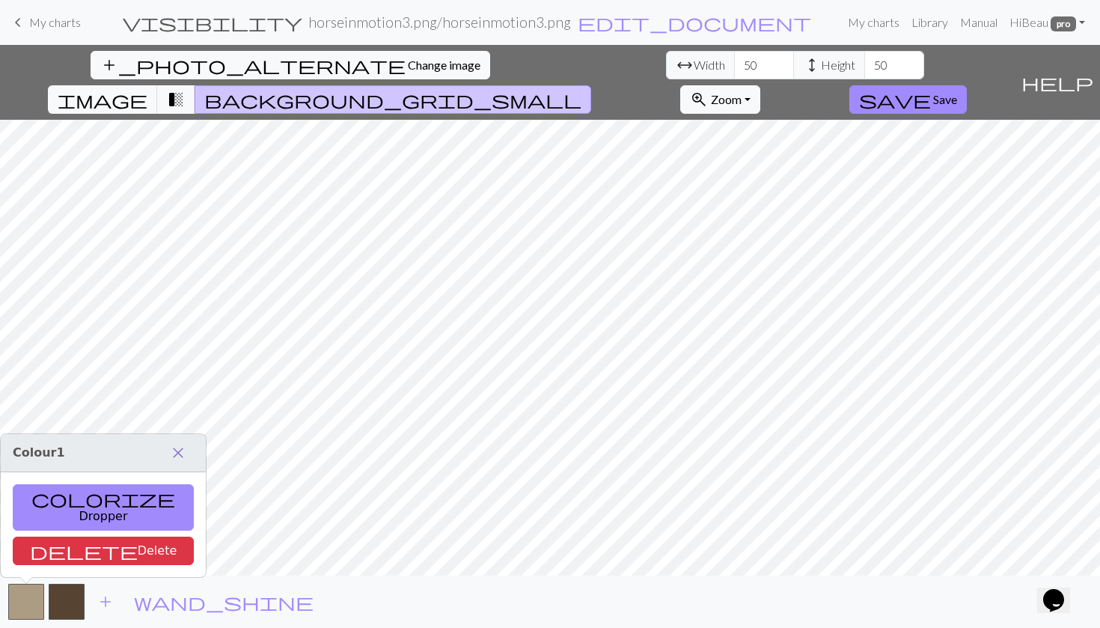
click at [169, 463] on span "close" at bounding box center [178, 452] width 18 height 21
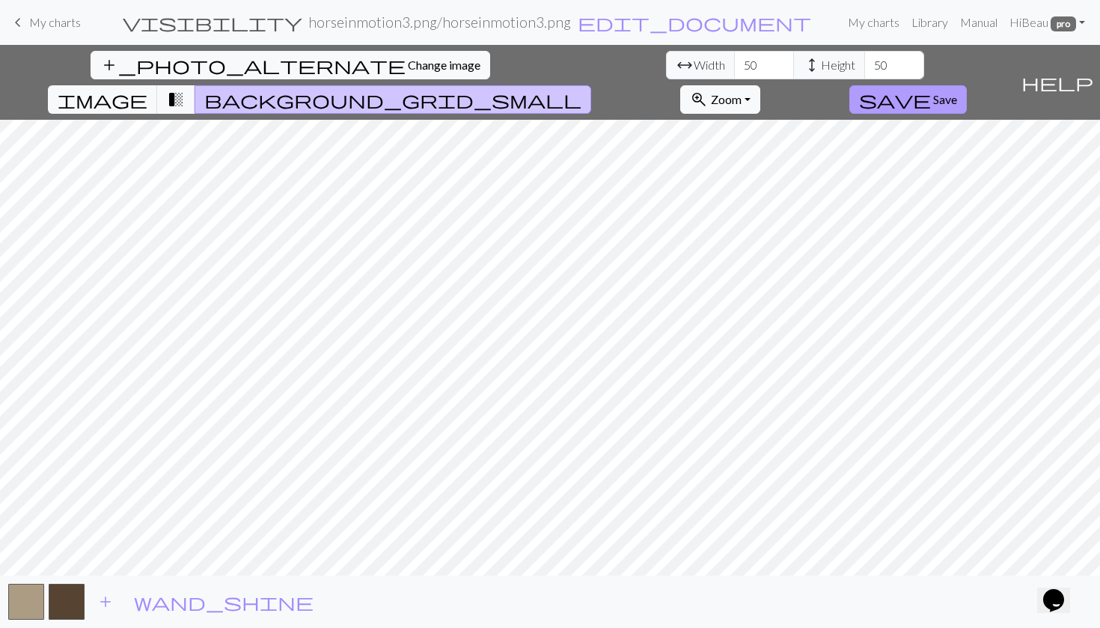
click at [931, 89] on span "save" at bounding box center [895, 99] width 72 height 21
click at [185, 89] on span "transition_fade" at bounding box center [176, 99] width 18 height 21
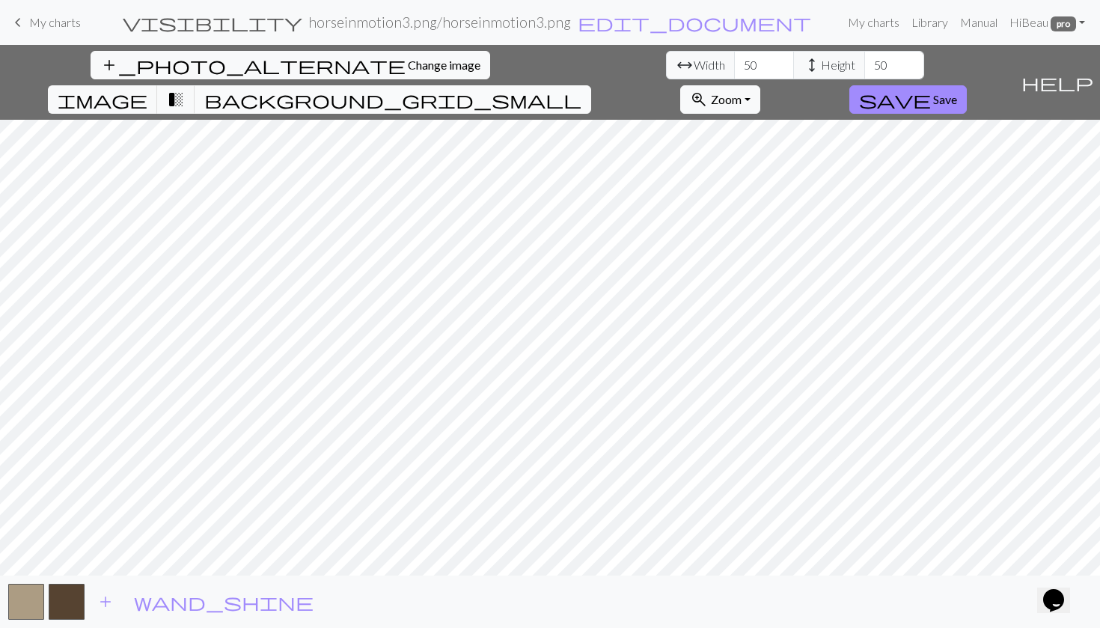
click at [582, 89] on span "background_grid_small" at bounding box center [392, 99] width 377 height 21
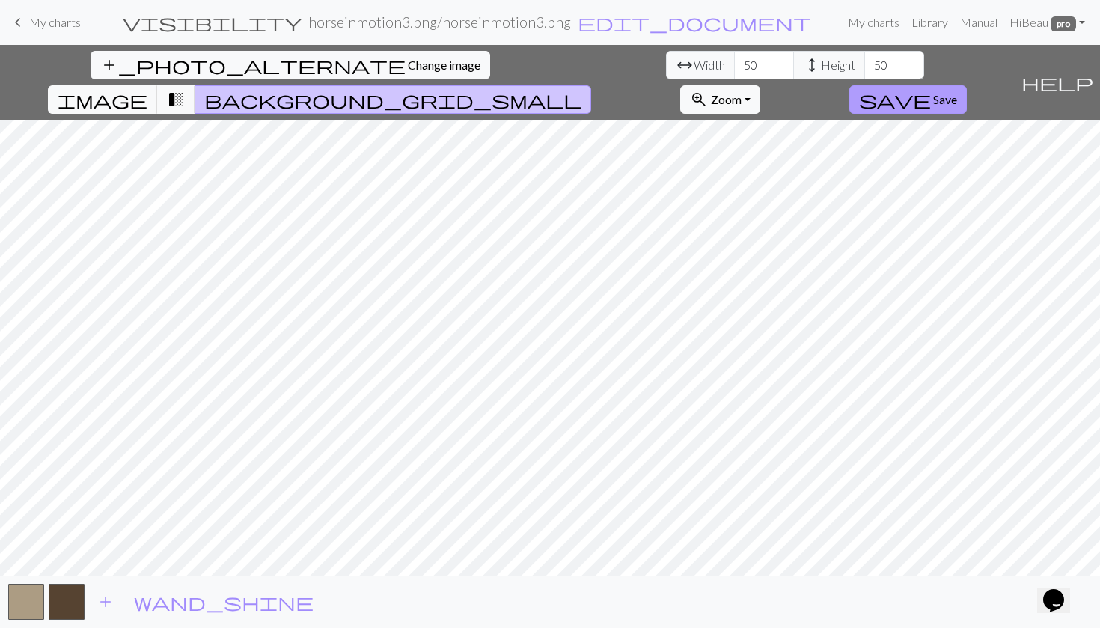
click at [967, 85] on button "save Save" at bounding box center [908, 99] width 118 height 28
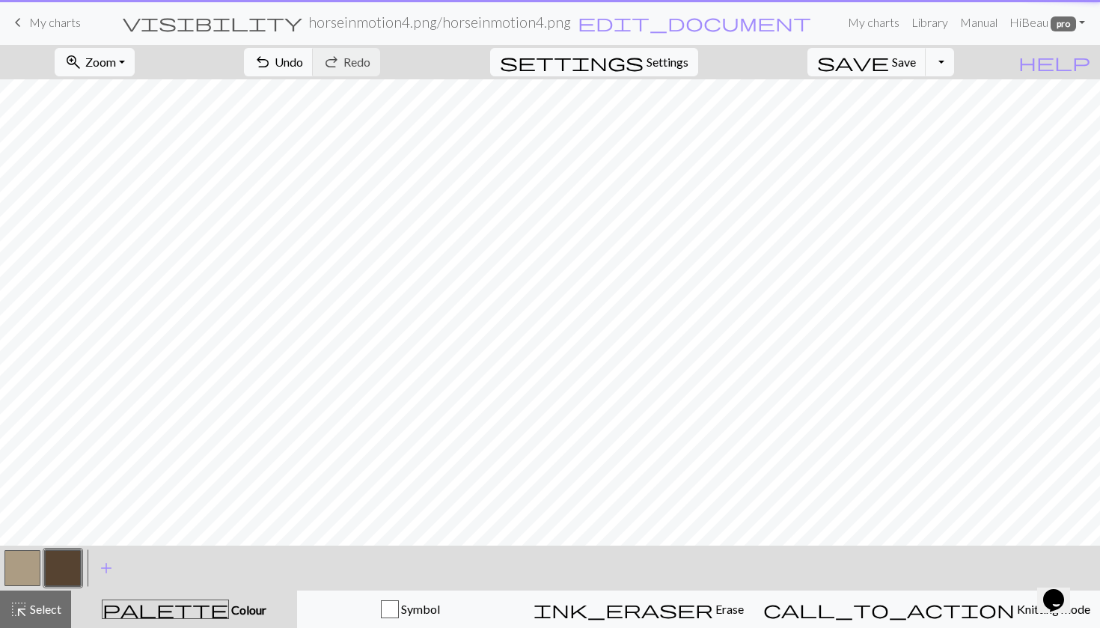
click at [99, 46] on div "zoom_in Zoom Zoom Fit all Fit width Fit height 50% 100% 150% 200%" at bounding box center [94, 62] width 103 height 34
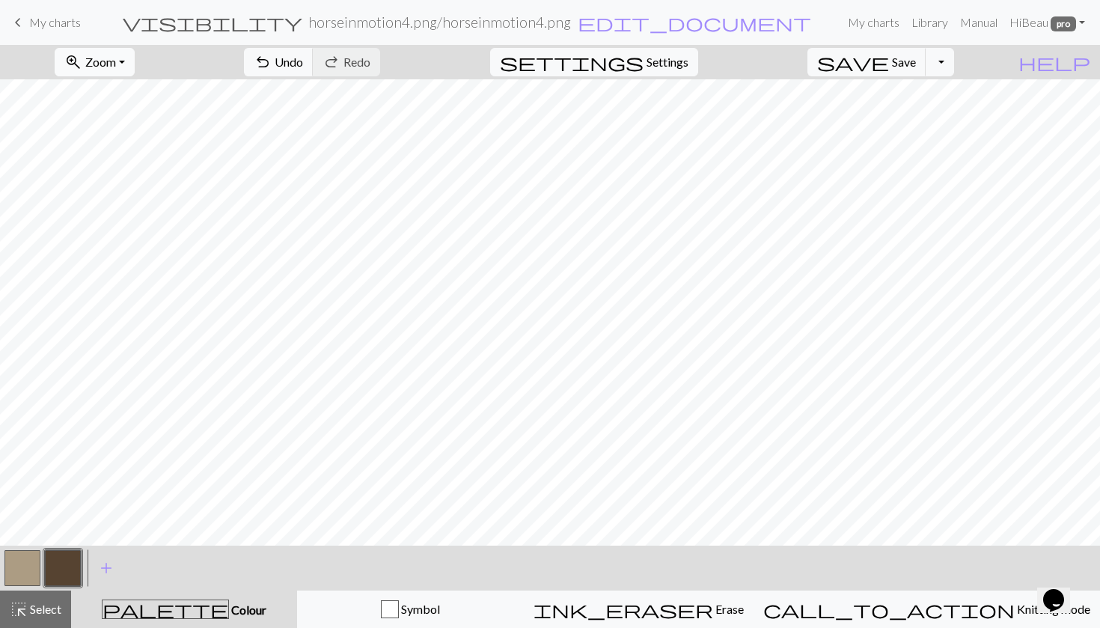
click at [82, 62] on span "zoom_in" at bounding box center [73, 62] width 18 height 21
click at [124, 90] on button "Fit all" at bounding box center [114, 95] width 118 height 24
click at [21, 573] on button "button" at bounding box center [22, 568] width 36 height 36
click at [644, 59] on span "settings" at bounding box center [572, 62] width 144 height 21
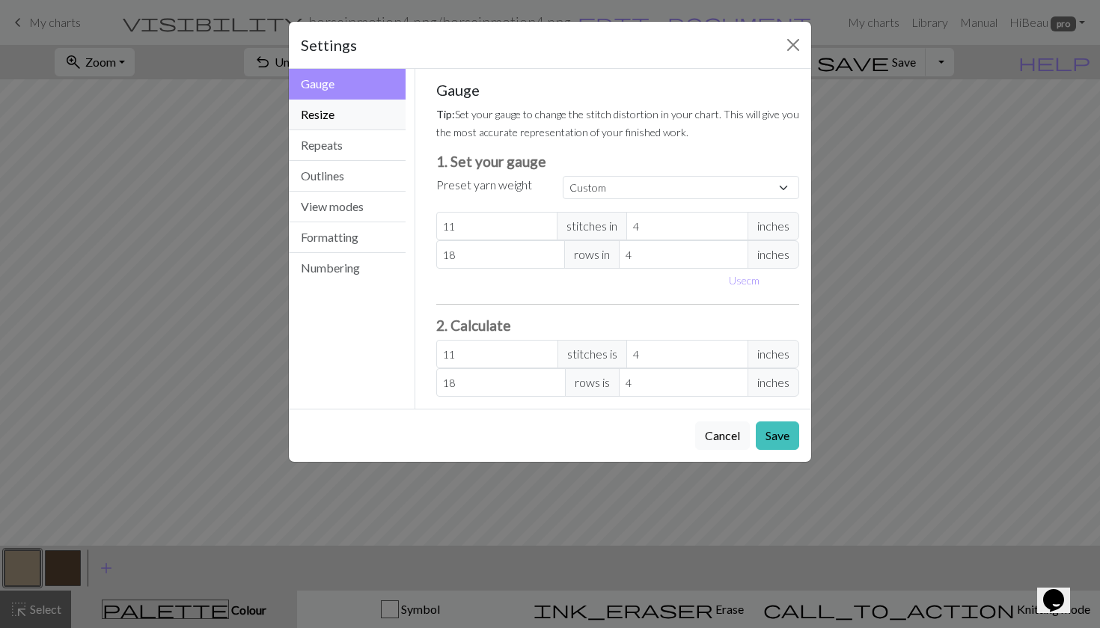
click at [353, 119] on button "Resize" at bounding box center [347, 115] width 117 height 31
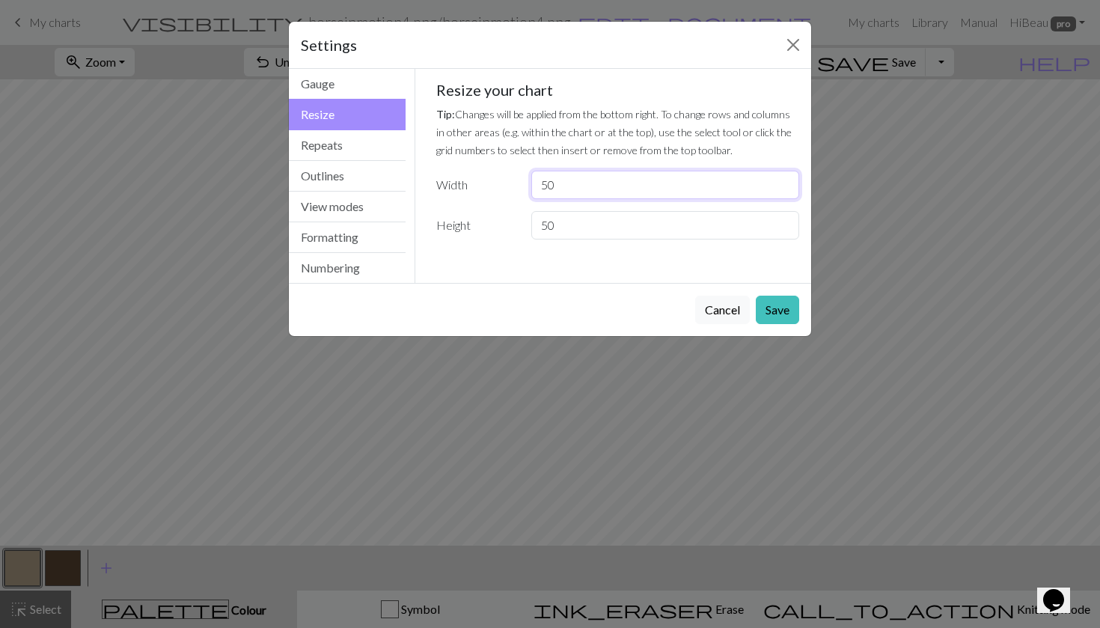
click at [572, 188] on input "50" at bounding box center [665, 185] width 268 height 28
type input "5"
type input "43"
click at [599, 223] on input "50" at bounding box center [665, 225] width 268 height 28
type input "5"
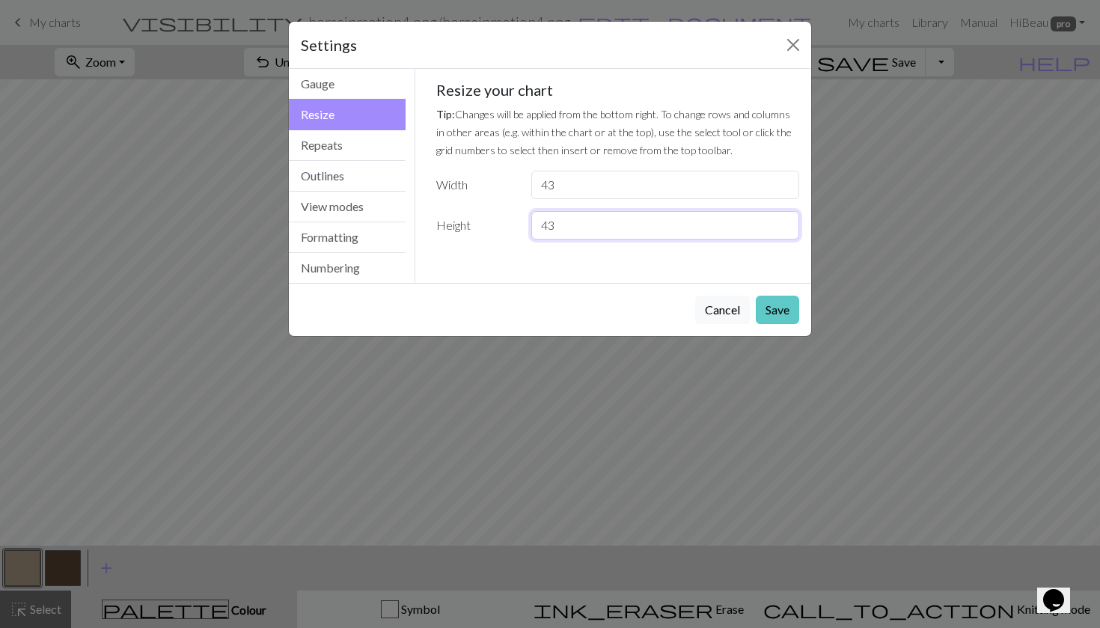
type input "43"
click at [772, 308] on button "Save" at bounding box center [777, 310] width 43 height 28
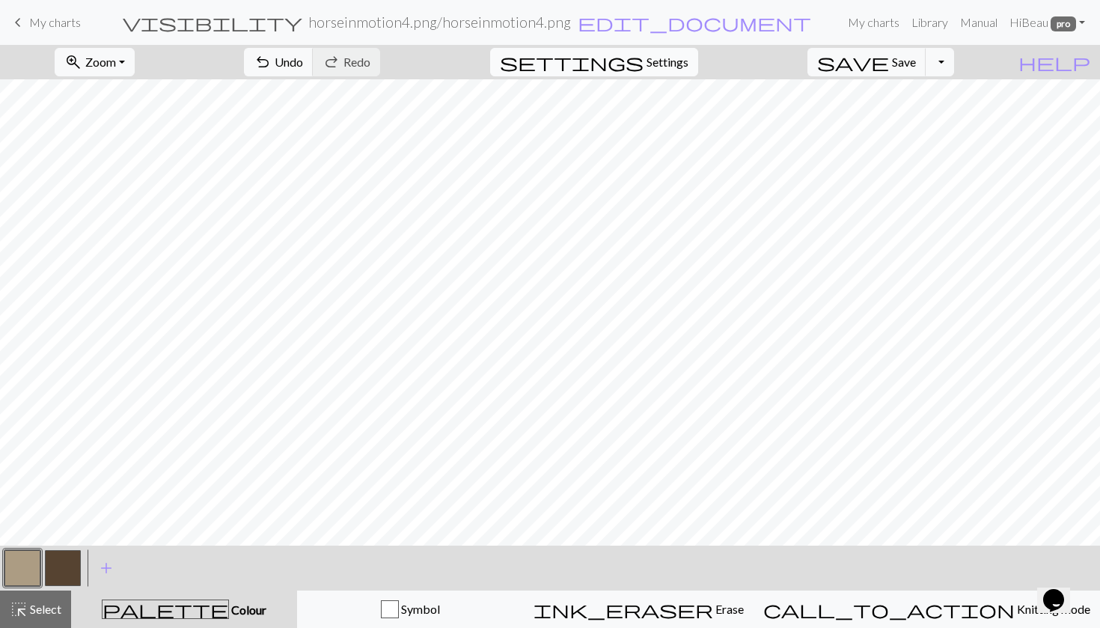
click at [684, 68] on span "Settings" at bounding box center [668, 62] width 42 height 18
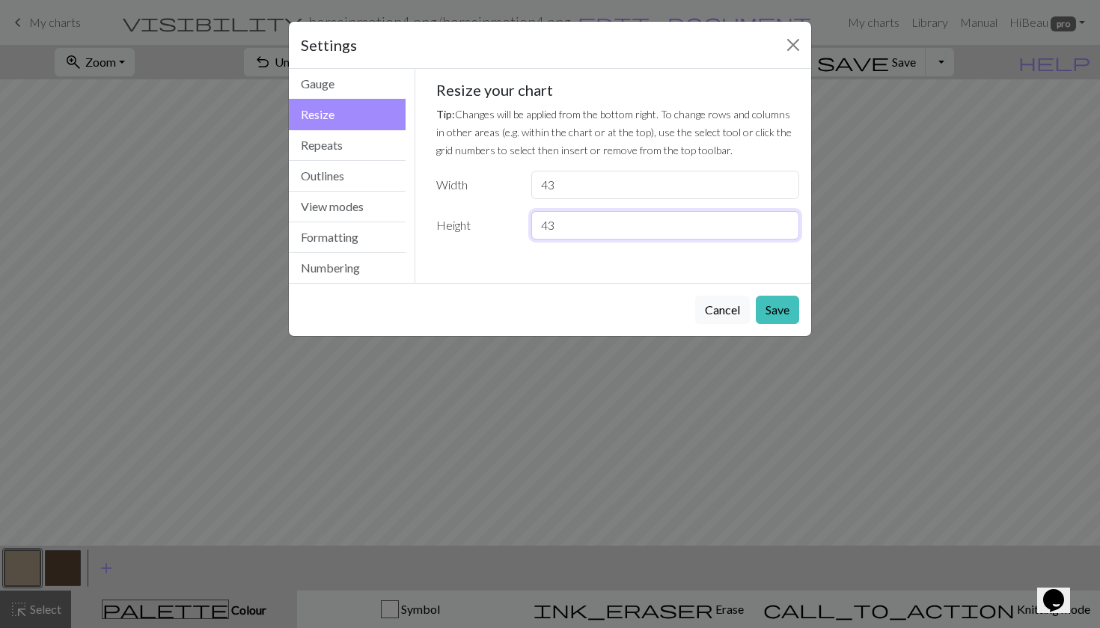
click at [612, 226] on input "43" at bounding box center [665, 225] width 268 height 28
type input "46"
click at [781, 309] on button "Save" at bounding box center [777, 310] width 43 height 28
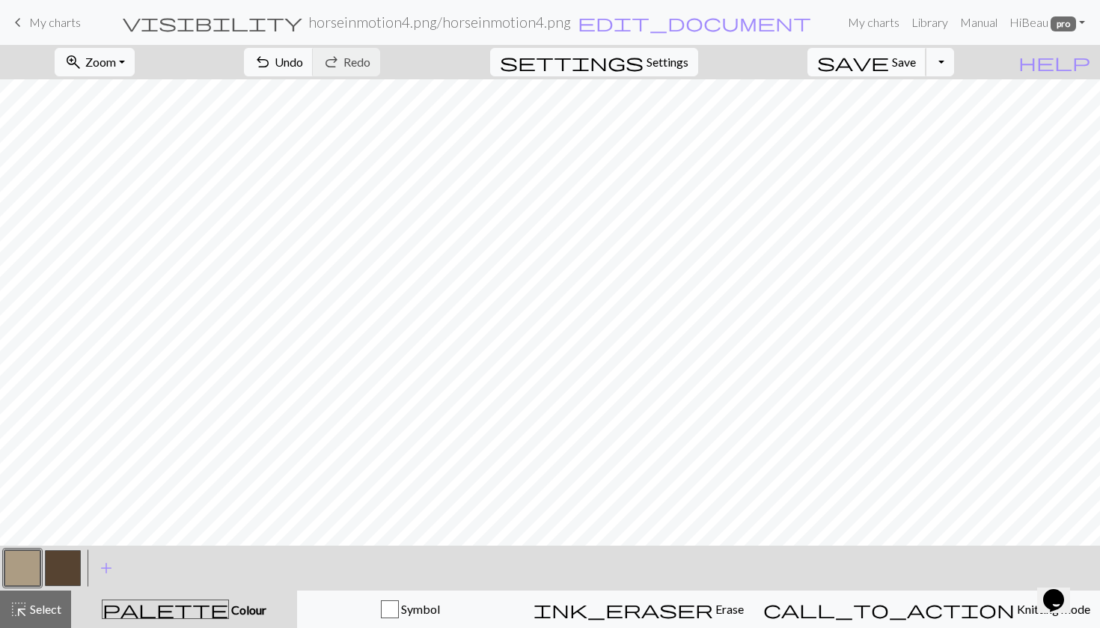
click at [889, 61] on span "save" at bounding box center [853, 62] width 72 height 21
click at [60, 25] on span "My charts" at bounding box center [55, 22] width 52 height 14
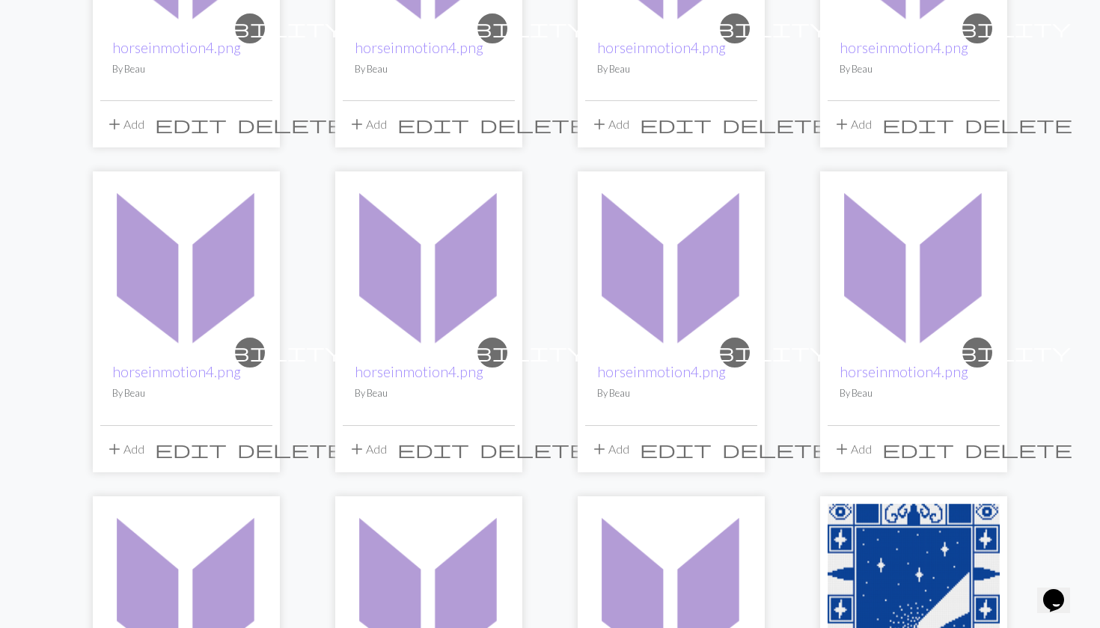
scroll to position [290, 0]
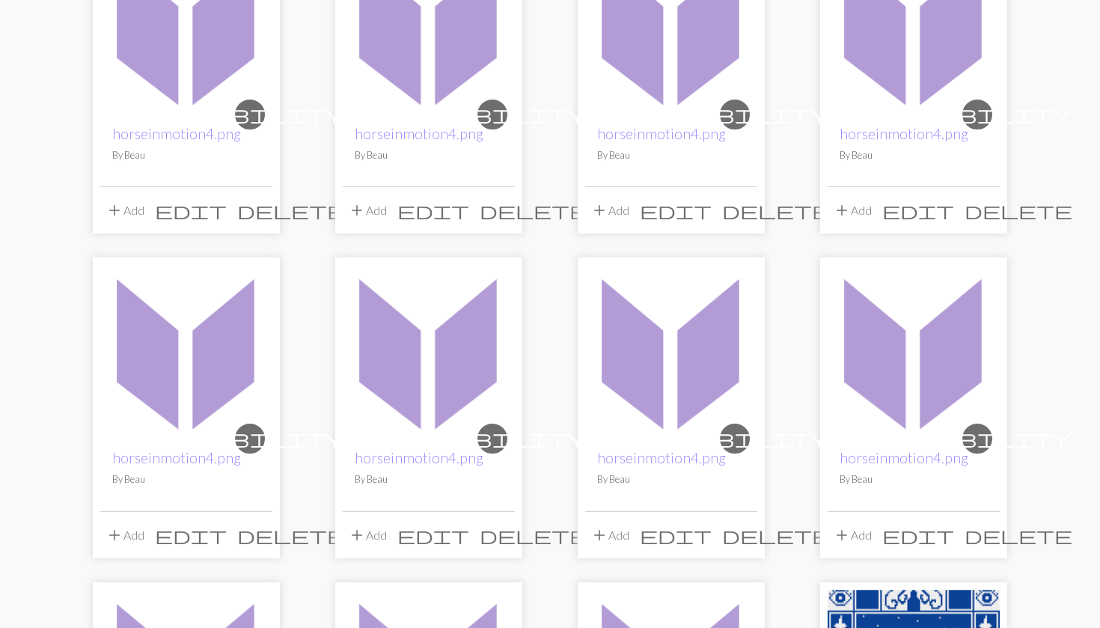
scroll to position [177, 0]
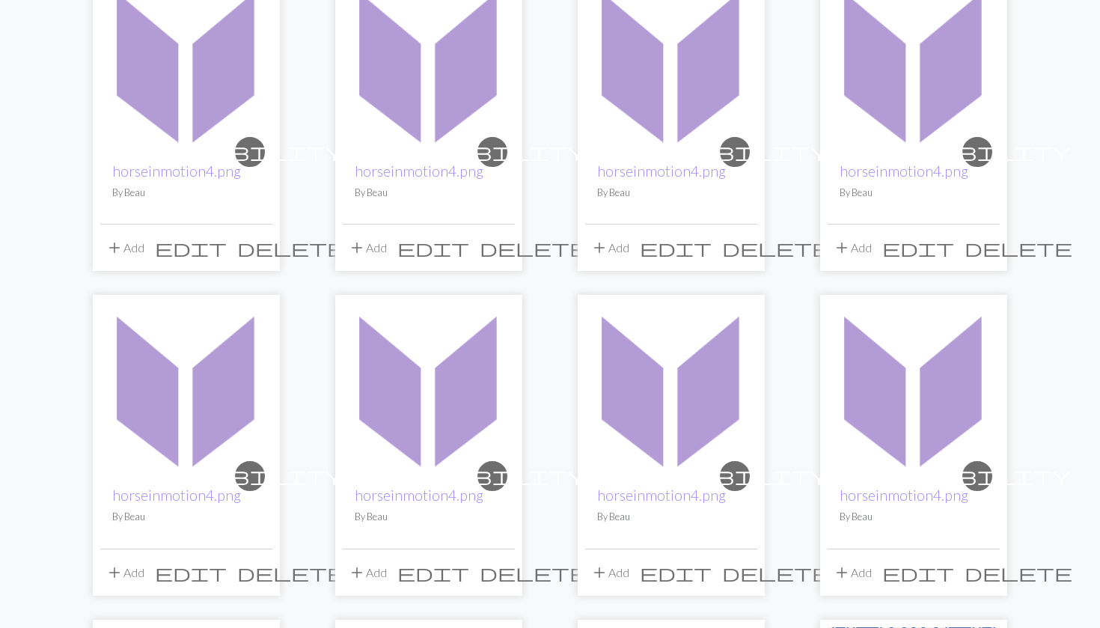
click at [256, 247] on span "delete" at bounding box center [291, 247] width 108 height 21
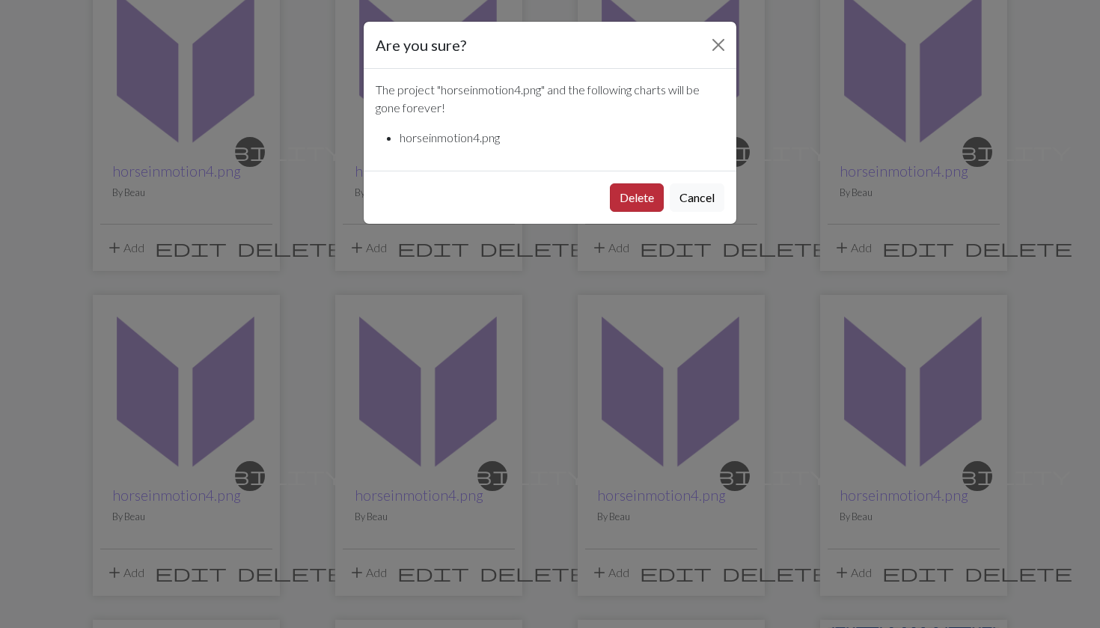
click at [623, 198] on button "Delete" at bounding box center [637, 197] width 54 height 28
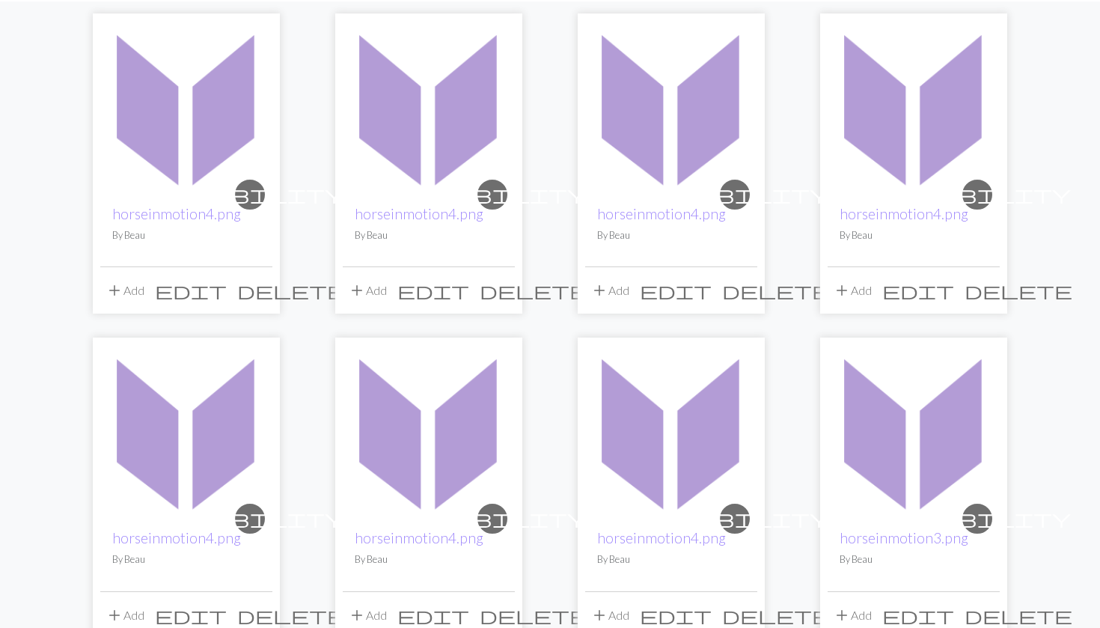
scroll to position [134, 0]
click at [253, 293] on span "delete" at bounding box center [291, 290] width 108 height 21
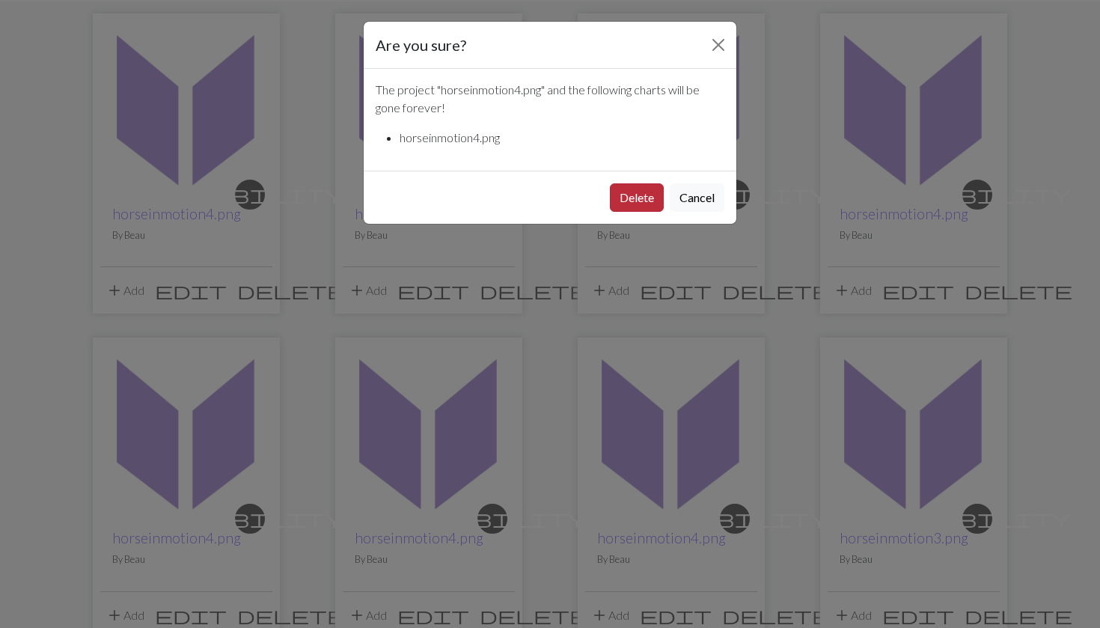
click at [638, 201] on button "Delete" at bounding box center [637, 197] width 54 height 28
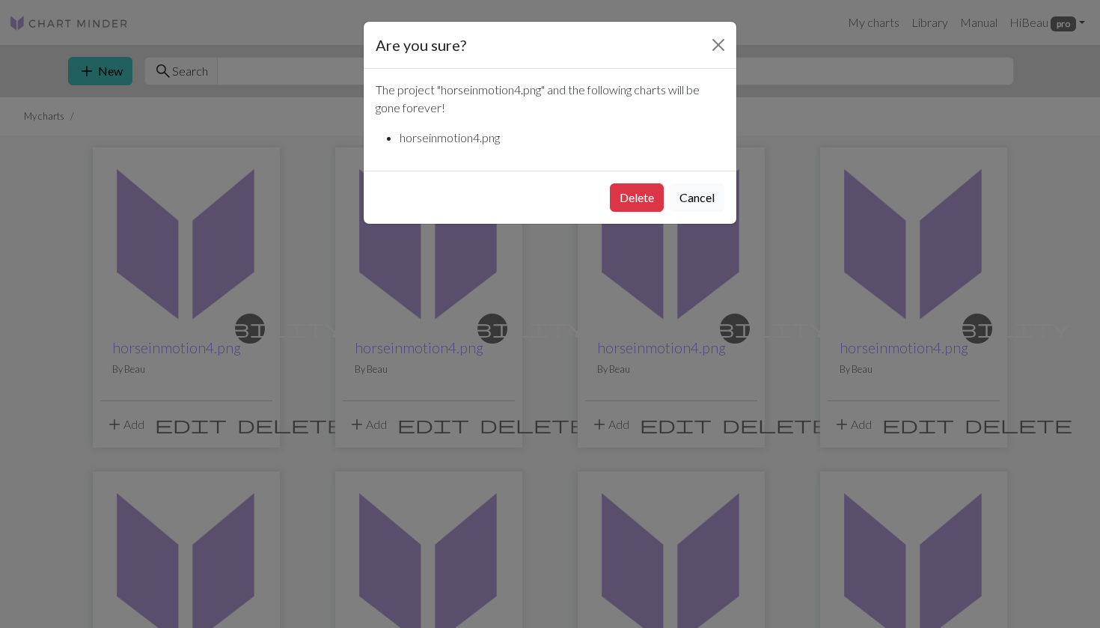
scroll to position [134, 0]
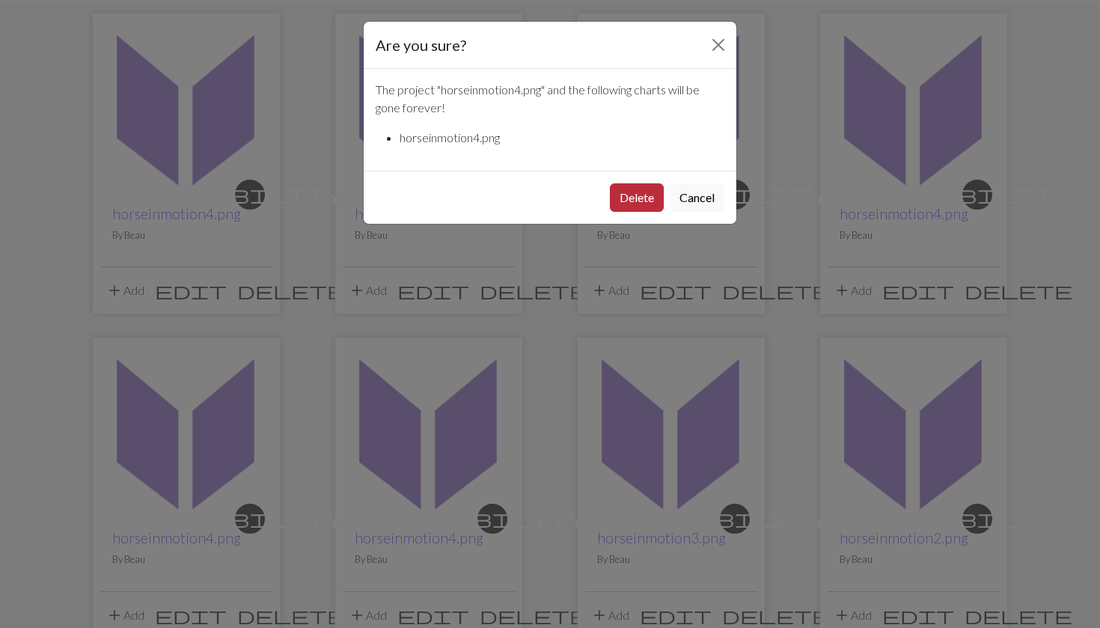
click at [626, 200] on button "Delete" at bounding box center [637, 197] width 54 height 28
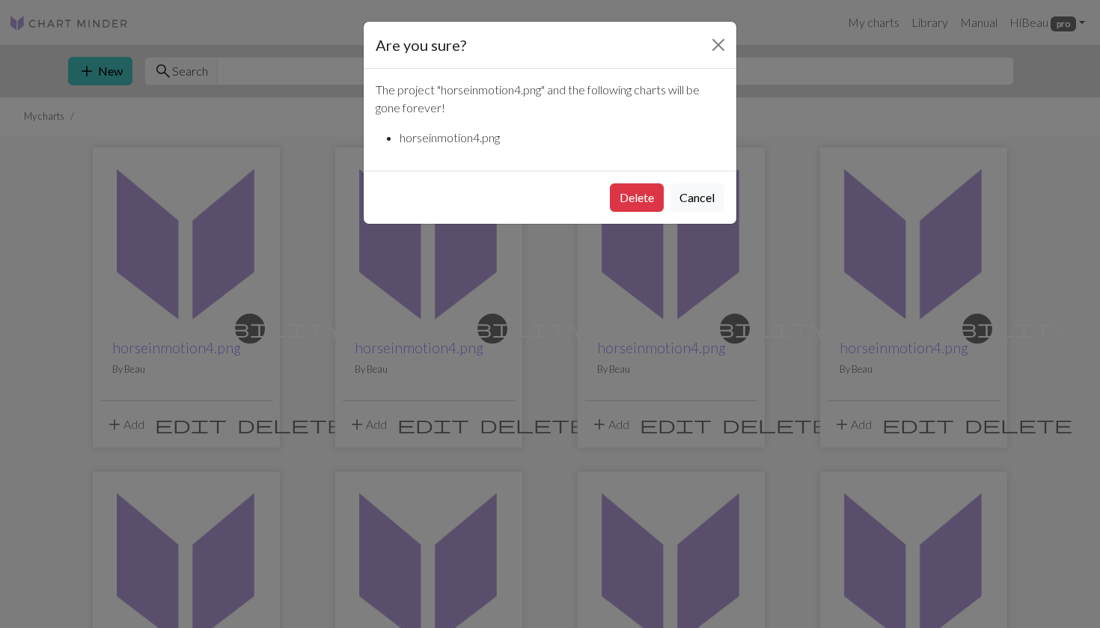
scroll to position [134, 0]
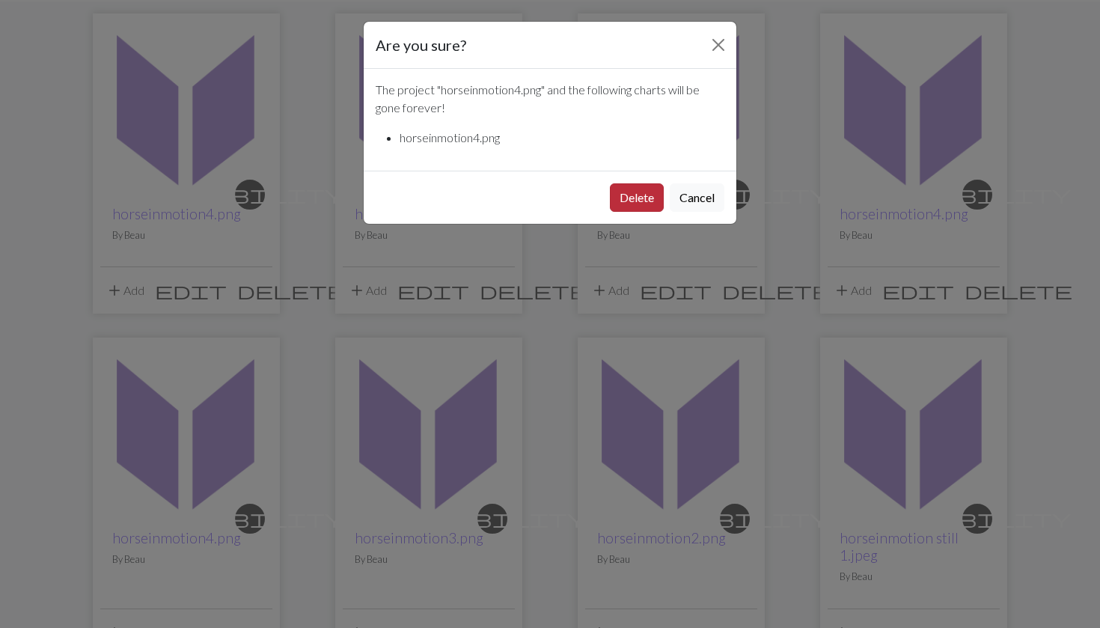
click at [639, 204] on button "Delete" at bounding box center [637, 197] width 54 height 28
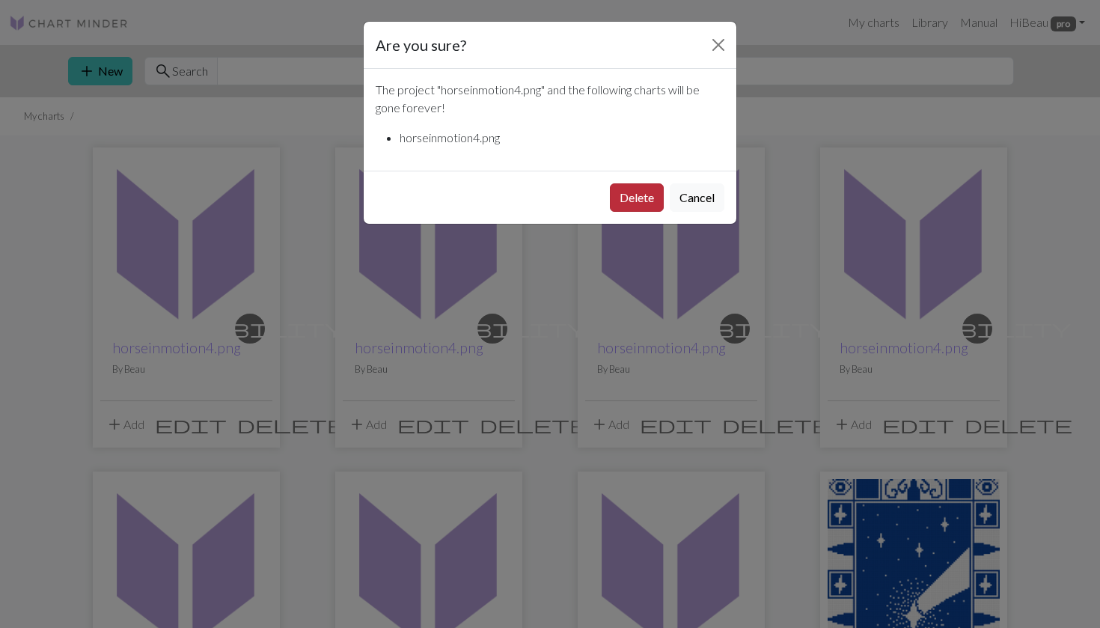
scroll to position [134, 0]
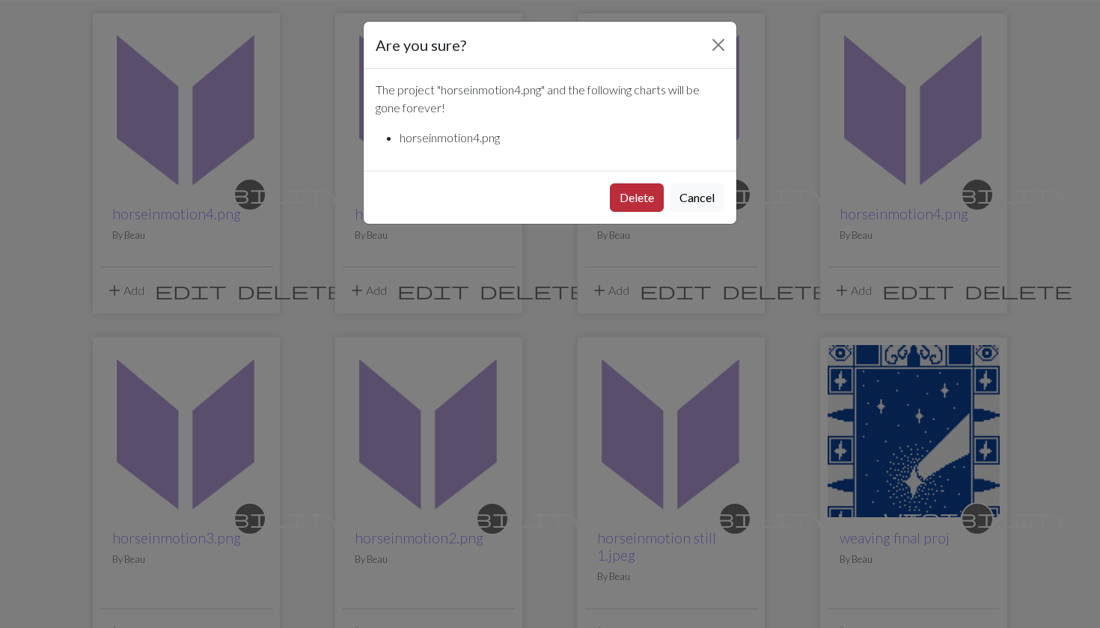
click at [640, 202] on button "Delete" at bounding box center [637, 197] width 54 height 28
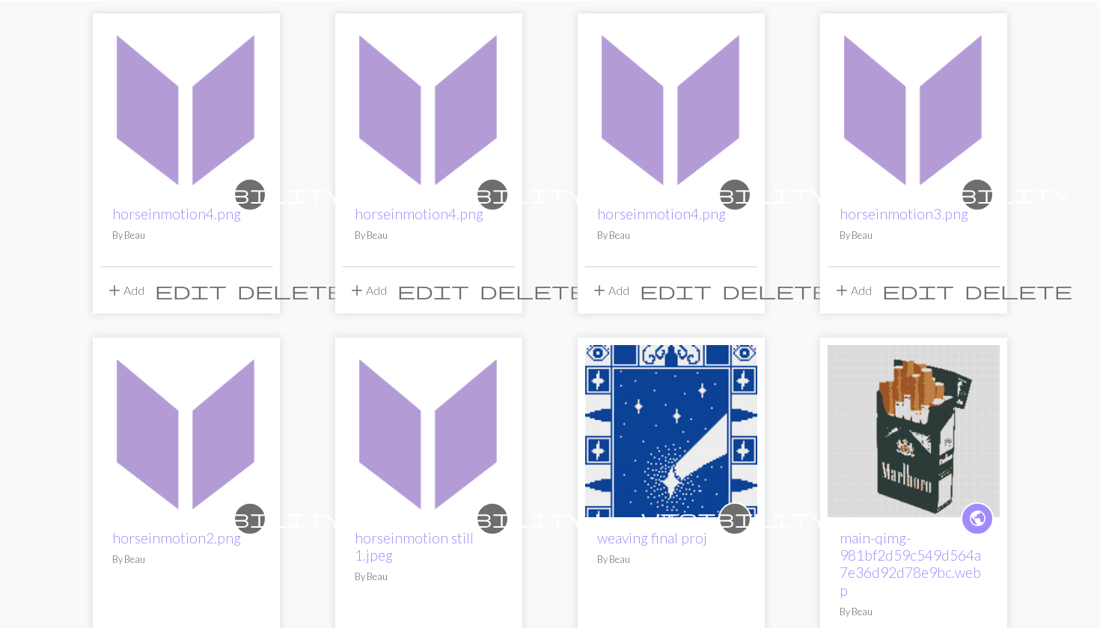
scroll to position [134, 0]
click at [263, 290] on span "delete" at bounding box center [291, 290] width 108 height 21
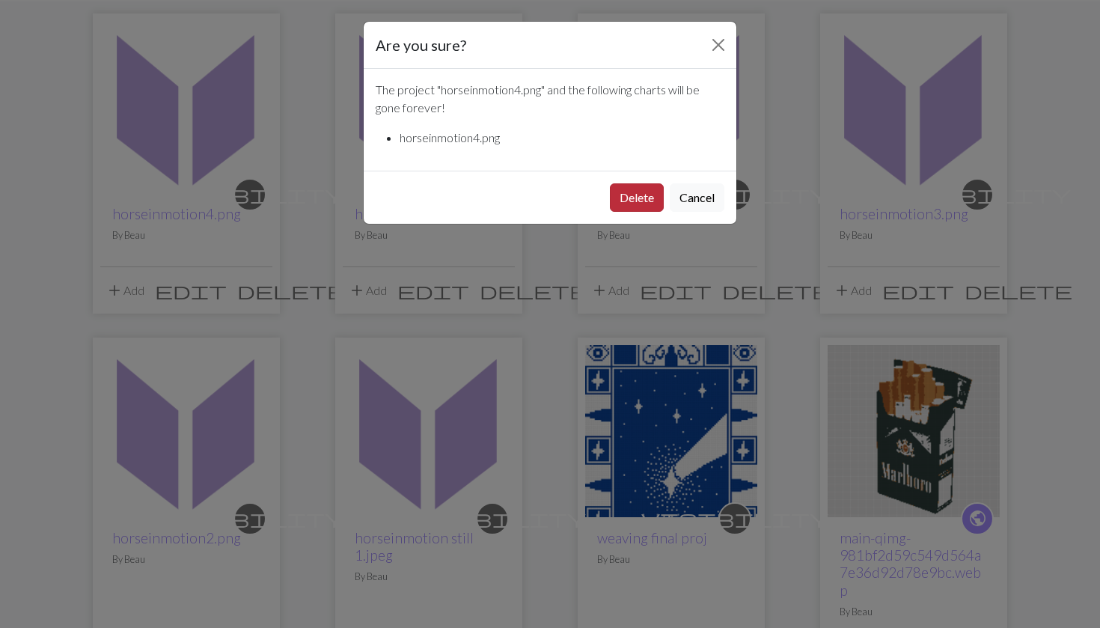
click at [641, 202] on button "Delete" at bounding box center [637, 197] width 54 height 28
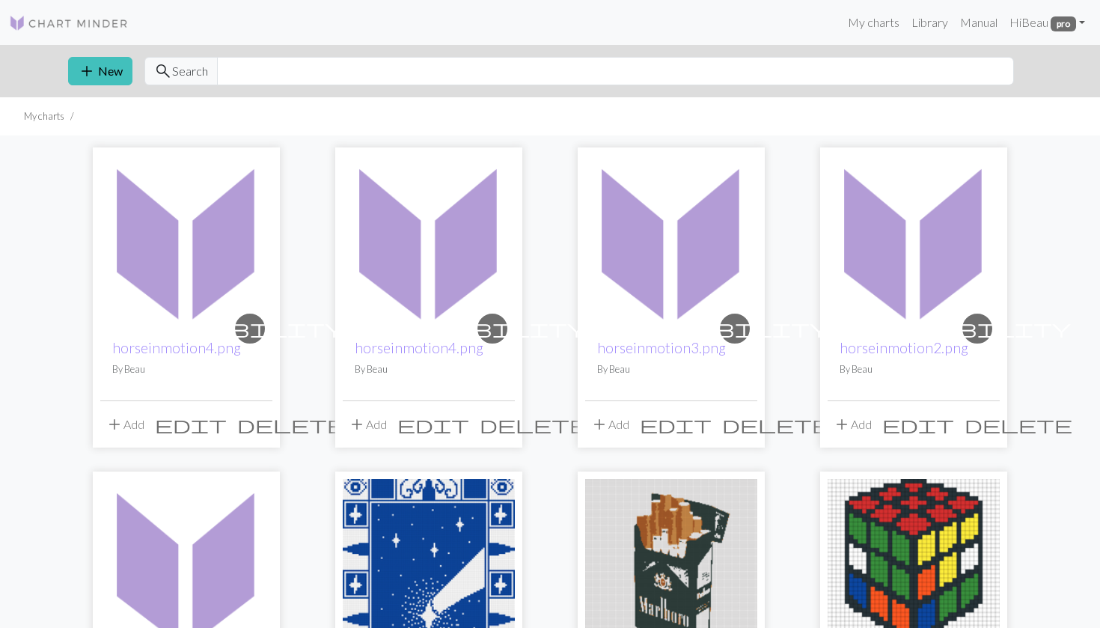
scroll to position [134, 0]
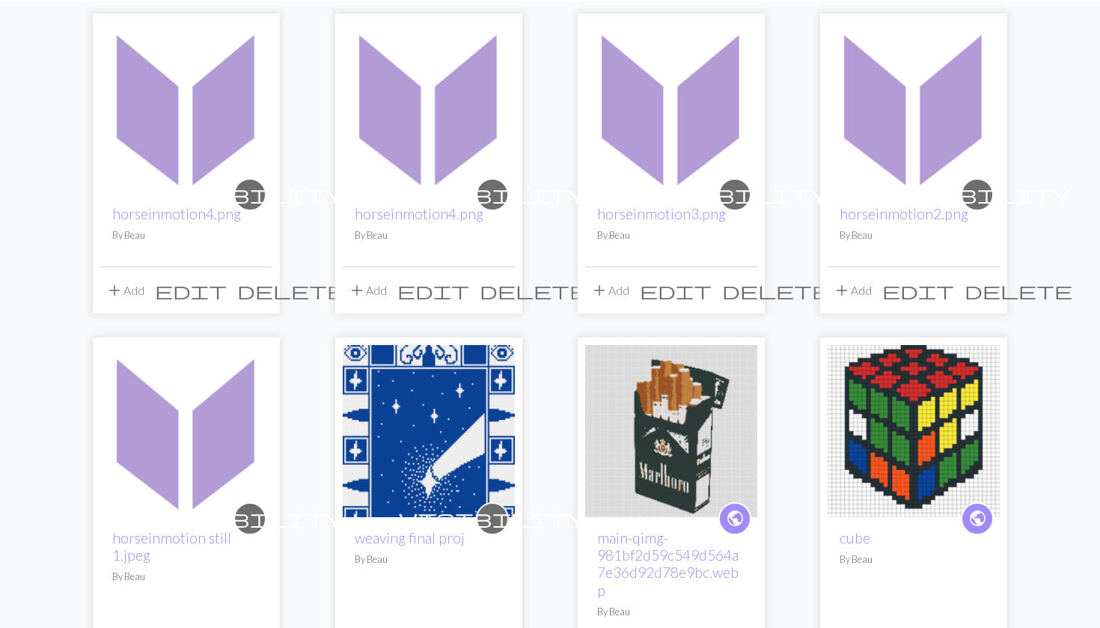
click at [262, 290] on span "delete" at bounding box center [291, 290] width 108 height 21
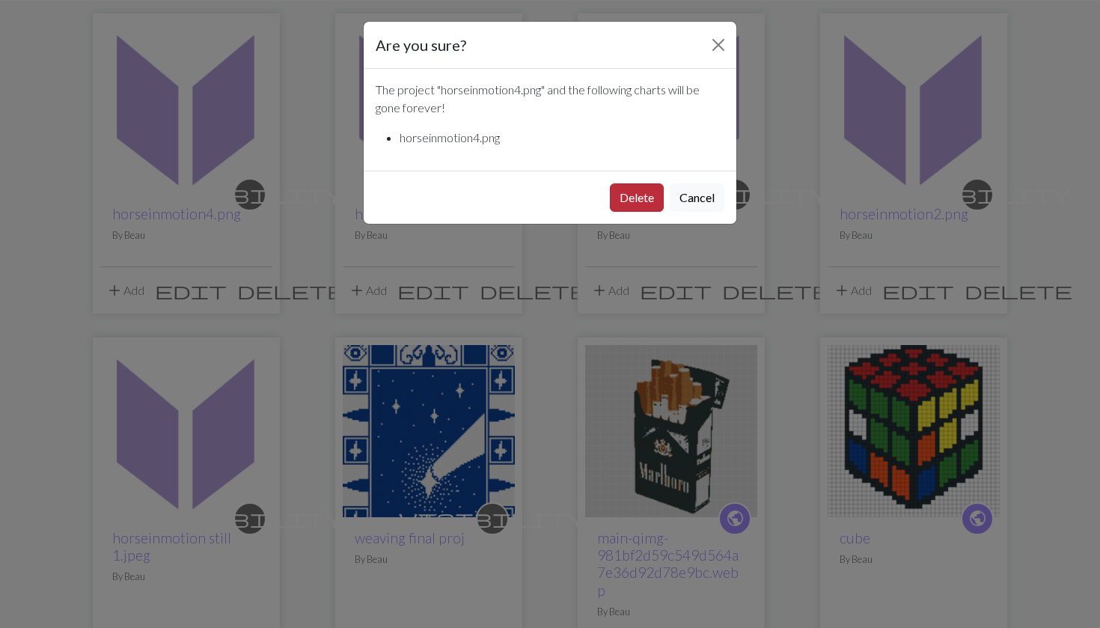
click at [630, 198] on button "Delete" at bounding box center [637, 197] width 54 height 28
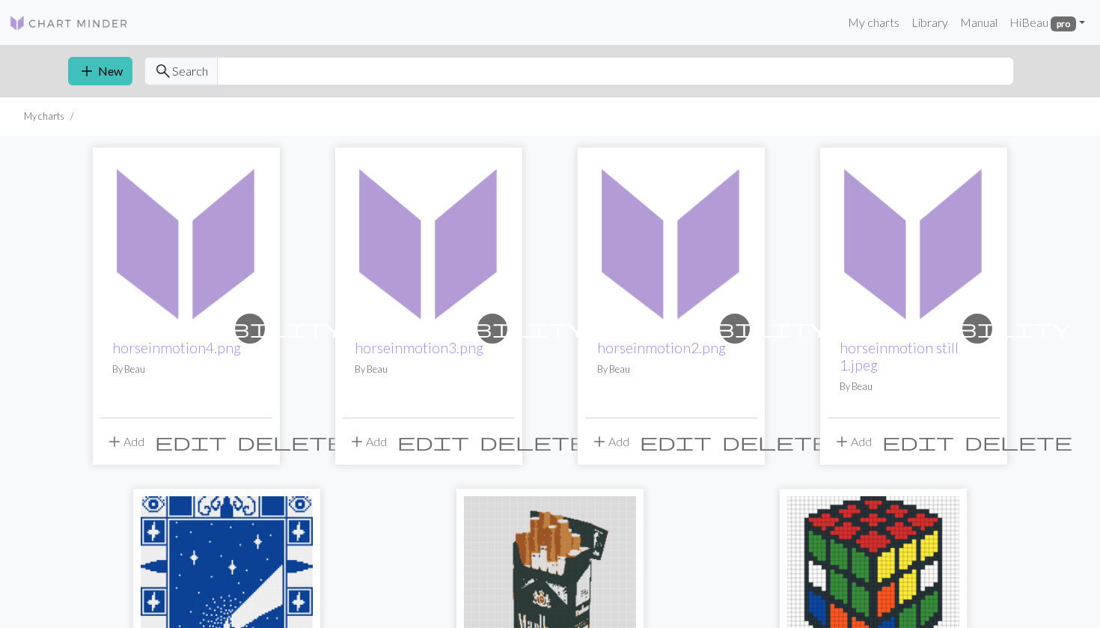
click at [925, 294] on img at bounding box center [914, 241] width 172 height 172
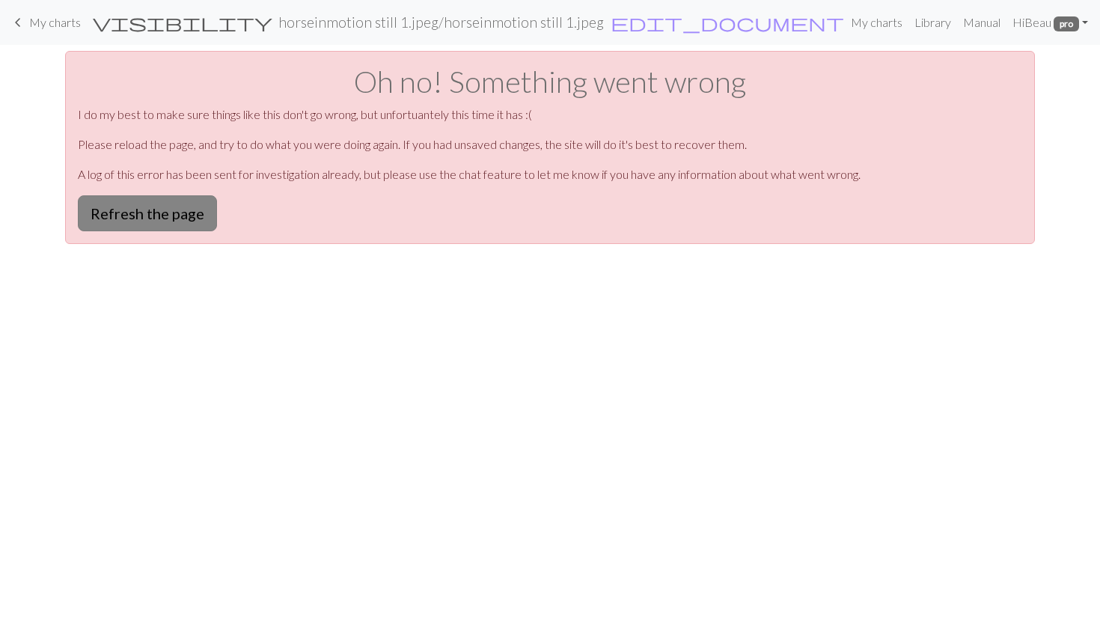
click at [113, 208] on button "Refresh the page" at bounding box center [147, 213] width 139 height 36
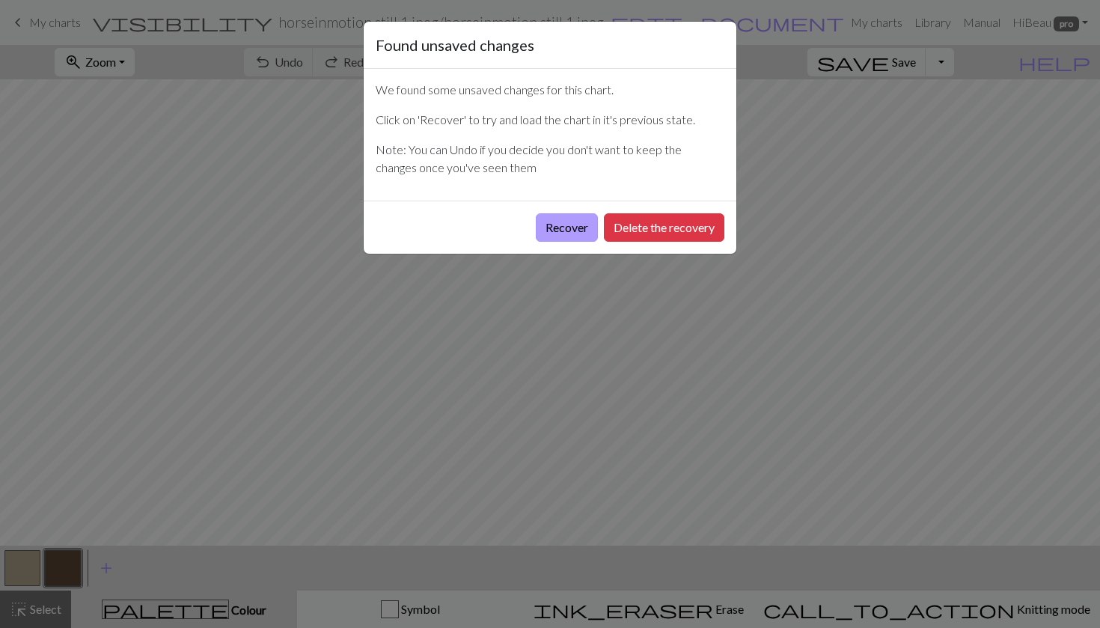
click at [567, 219] on button "Recover" at bounding box center [567, 227] width 62 height 28
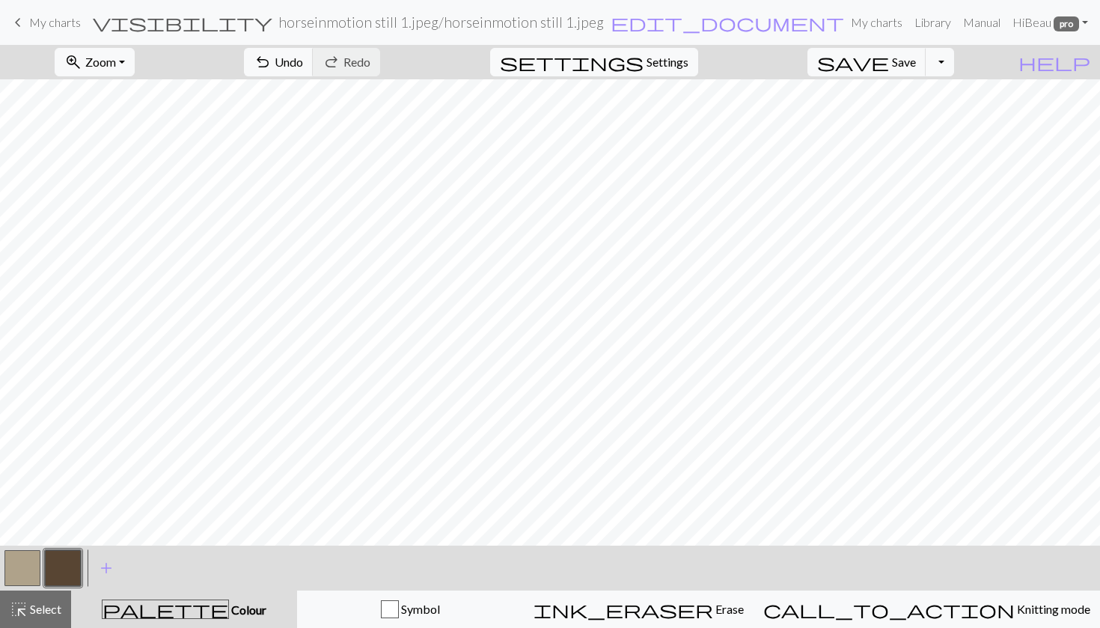
click at [42, 29] on link "keyboard_arrow_left My charts" at bounding box center [45, 22] width 72 height 25
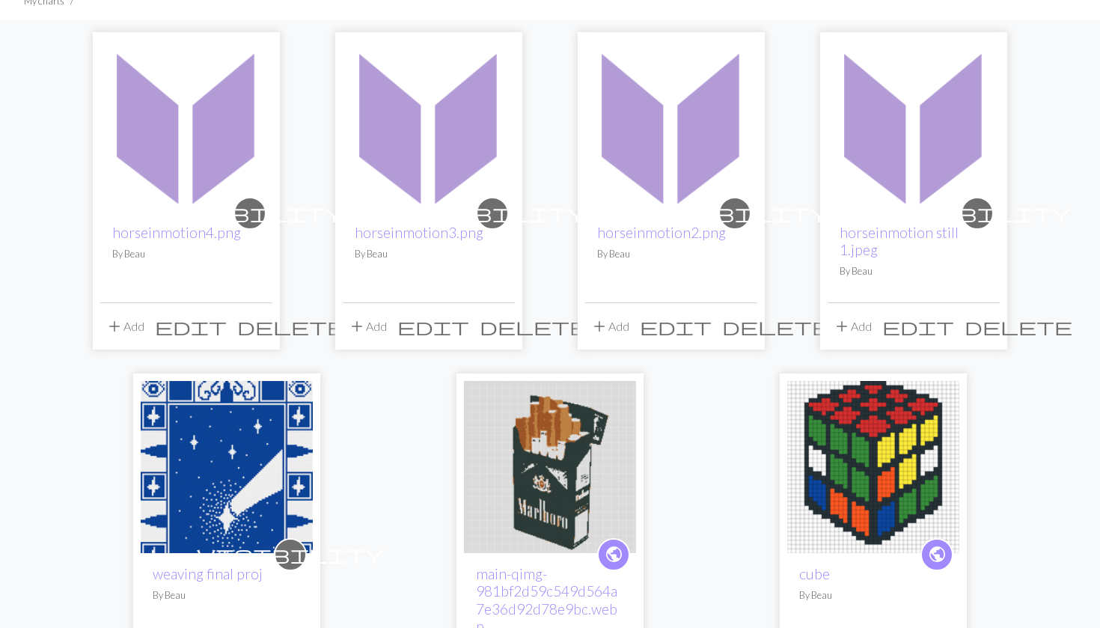
scroll to position [120, 0]
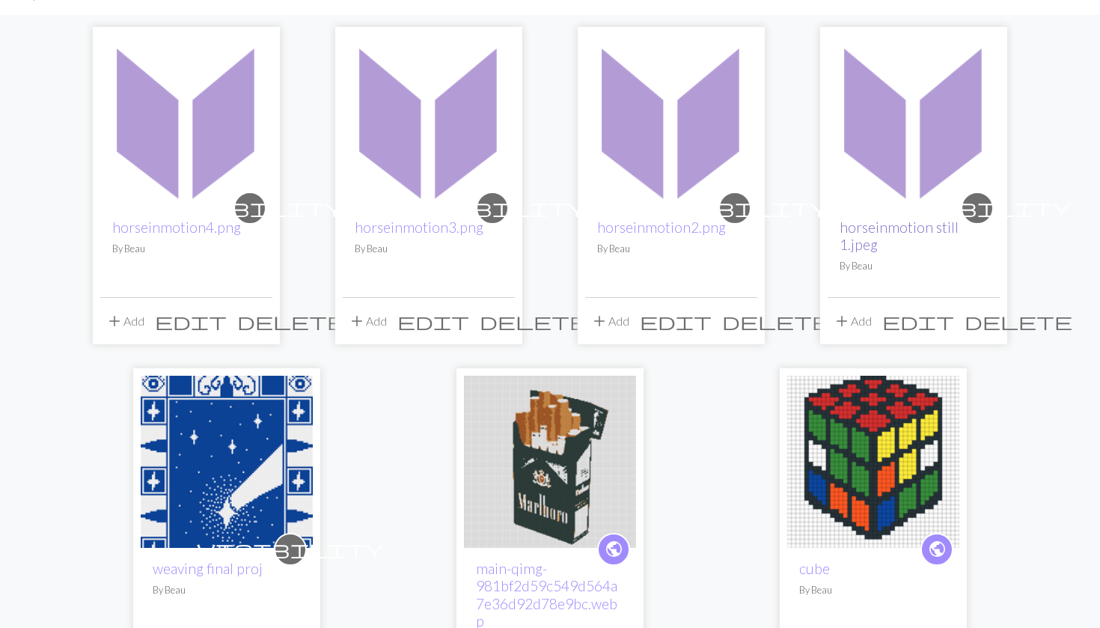
click at [876, 226] on link "horseinmotion still 1.jpeg" at bounding box center [899, 236] width 119 height 34
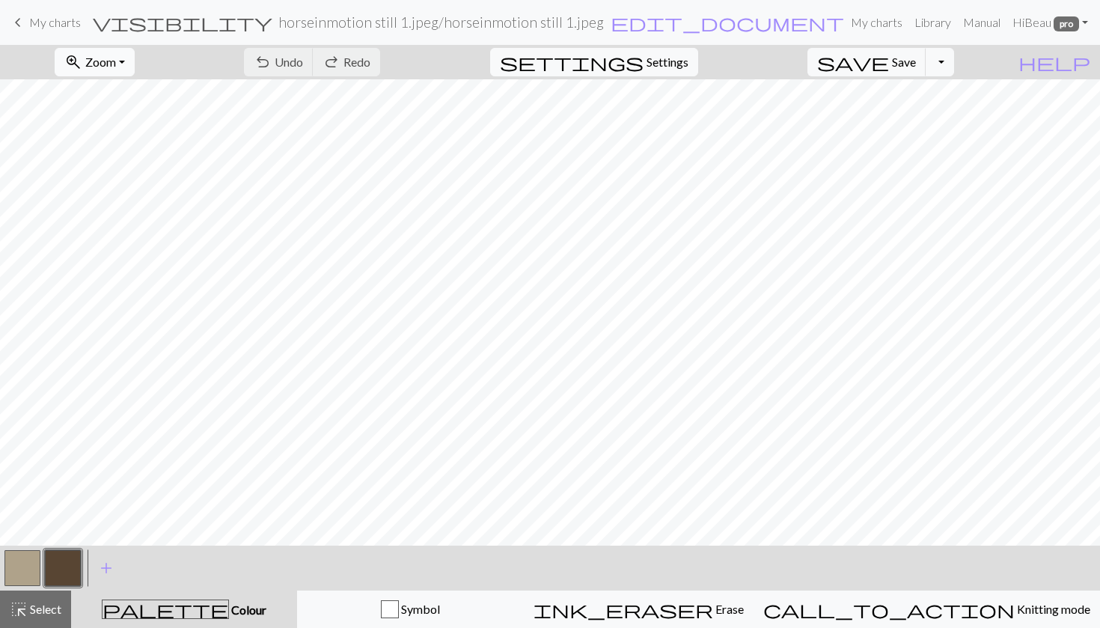
click at [112, 63] on button "zoom_in Zoom Zoom" at bounding box center [95, 62] width 80 height 28
click at [118, 91] on button "Fit all" at bounding box center [114, 95] width 118 height 24
click at [667, 67] on span "Settings" at bounding box center [668, 62] width 42 height 18
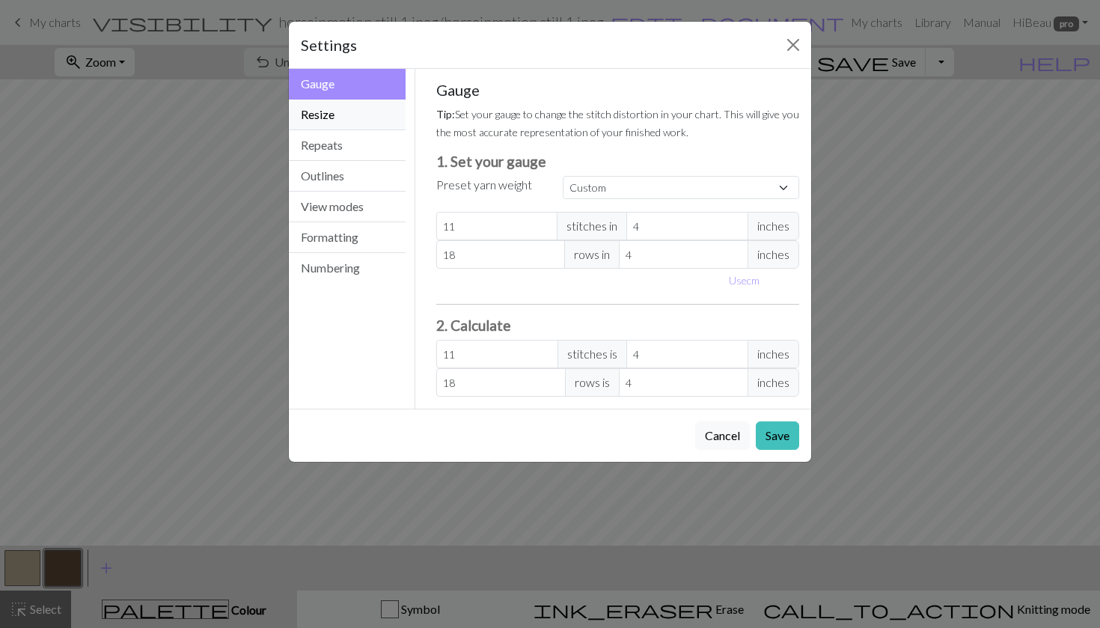
click at [331, 115] on button "Resize" at bounding box center [347, 115] width 117 height 31
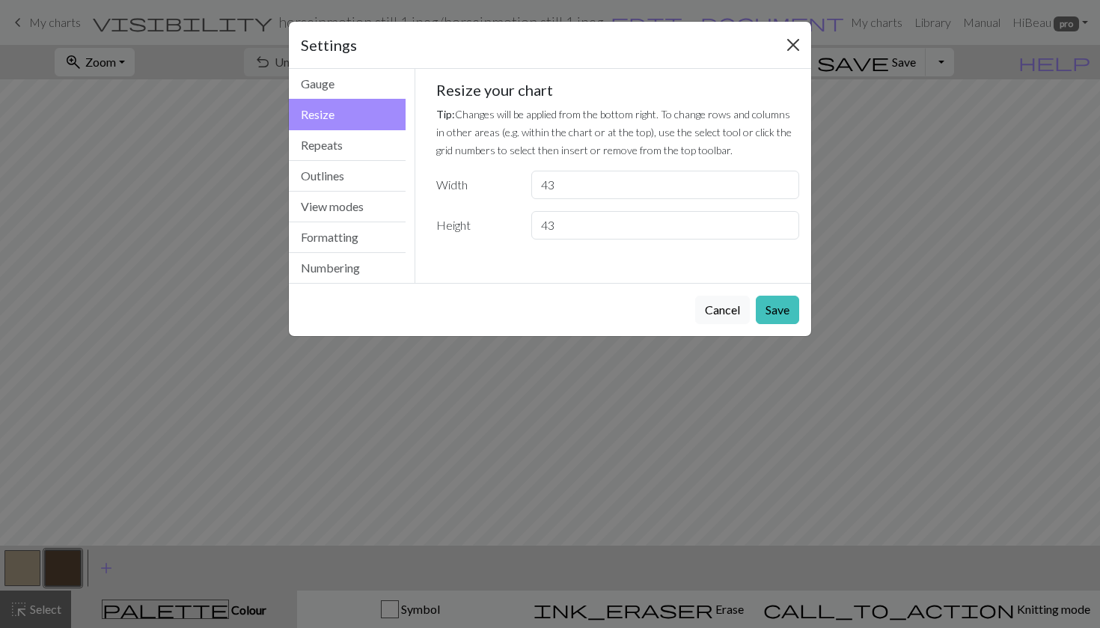
click at [783, 42] on button "Close" at bounding box center [793, 45] width 24 height 24
